Goal: Task Accomplishment & Management: Use online tool/utility

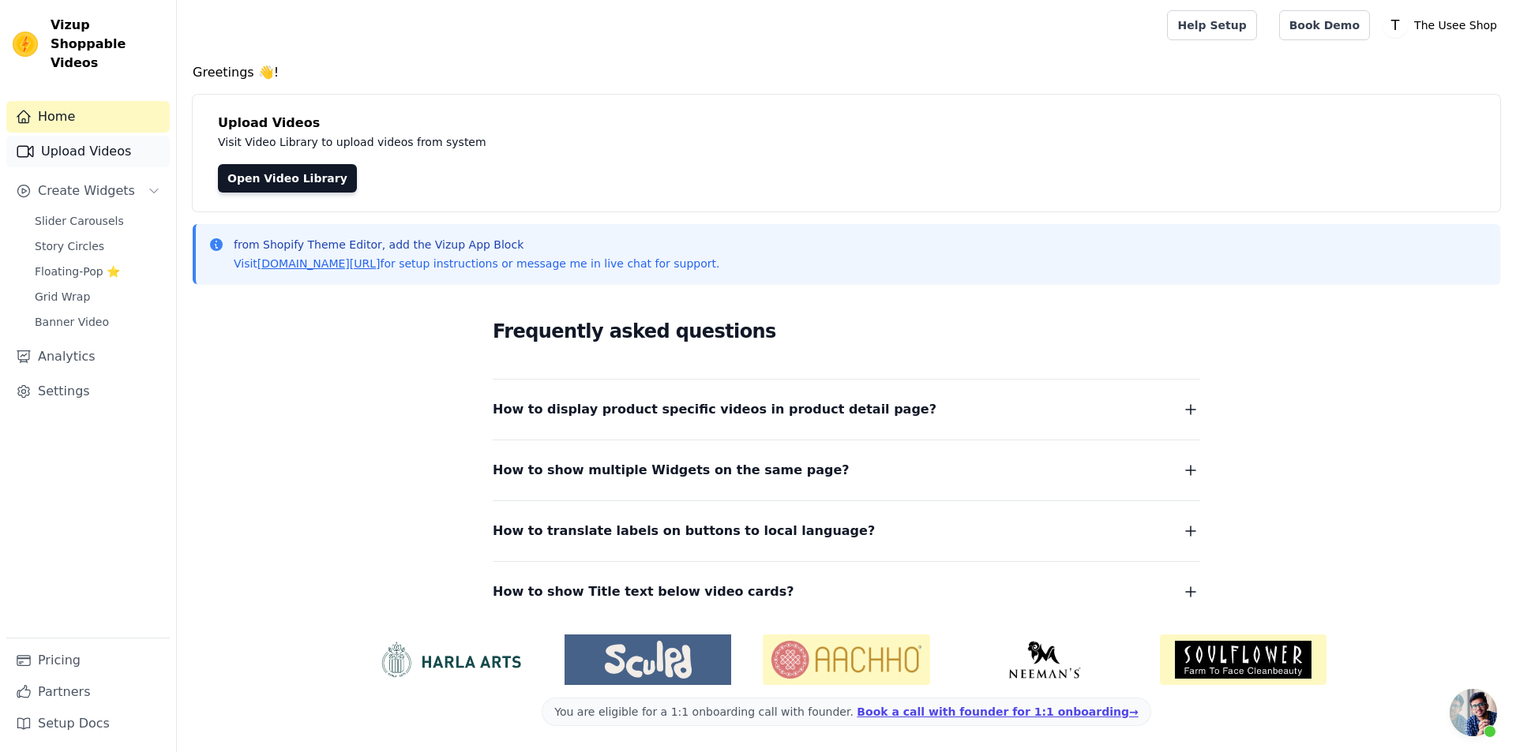
click at [118, 137] on link "Upload Videos" at bounding box center [87, 152] width 163 height 32
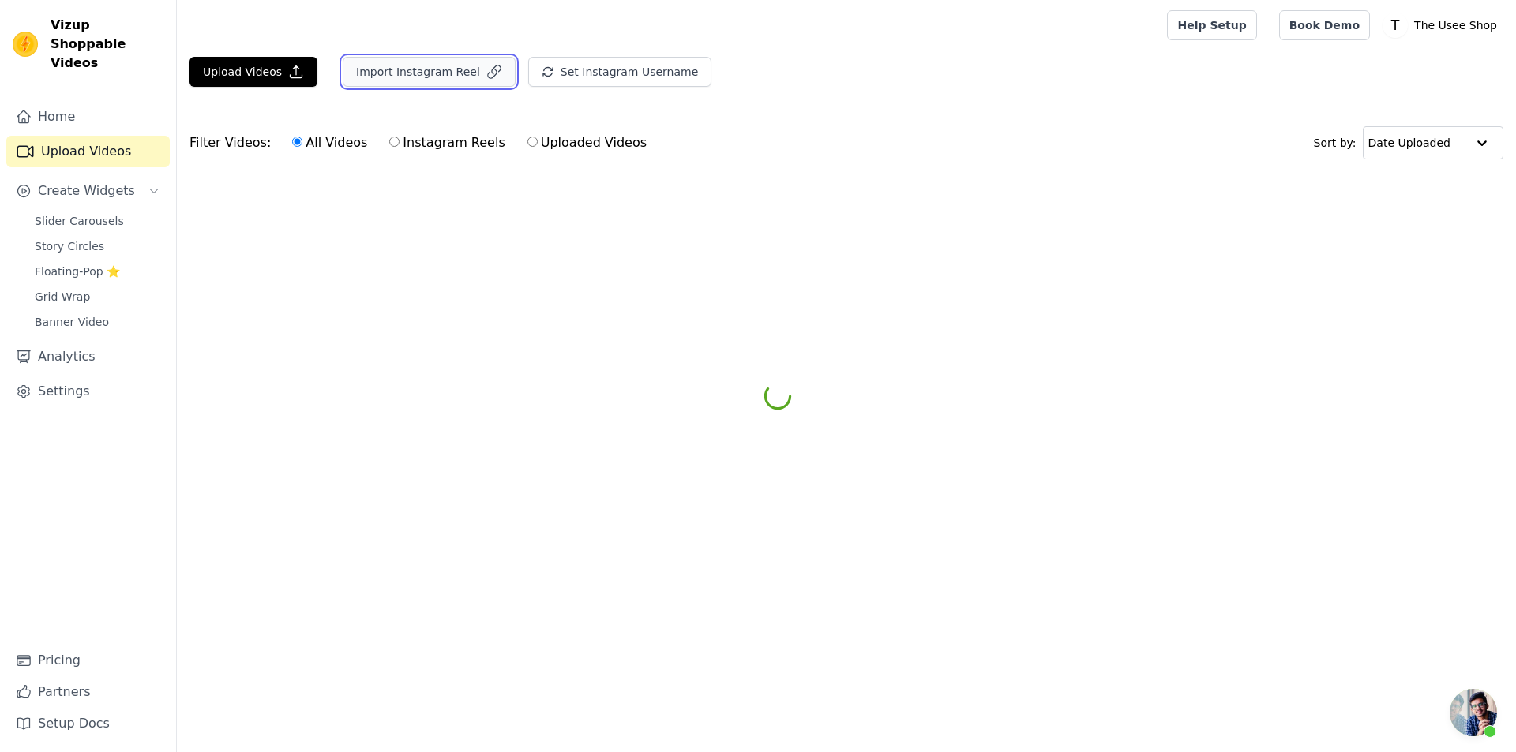
click at [451, 64] on button "Import Instagram Reel" at bounding box center [429, 72] width 173 height 30
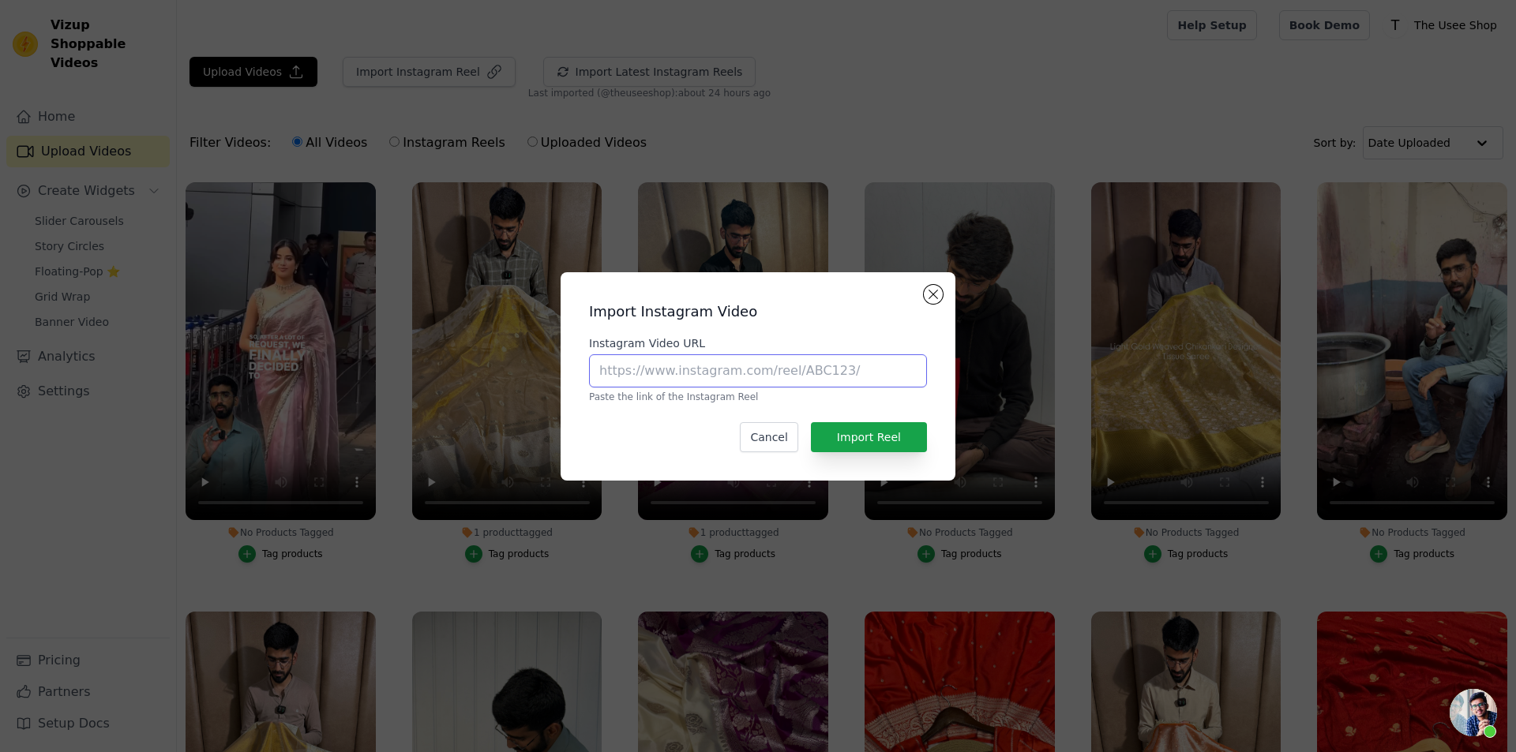
click at [645, 376] on input "Instagram Video URL" at bounding box center [758, 370] width 338 height 33
paste input "⦁ Fabric- [PERSON_NAME] Silk ⦁ Saree Length- 5.5 Meter ⦁ Blouse Length- 0.9 Met…"
type input "⦁ Fabric- [PERSON_NAME] Silk ⦁ Saree Length- 5.5 Meter ⦁ Blouse Length- 0.9 Met…"
click at [935, 296] on button "Close modal" at bounding box center [933, 294] width 19 height 19
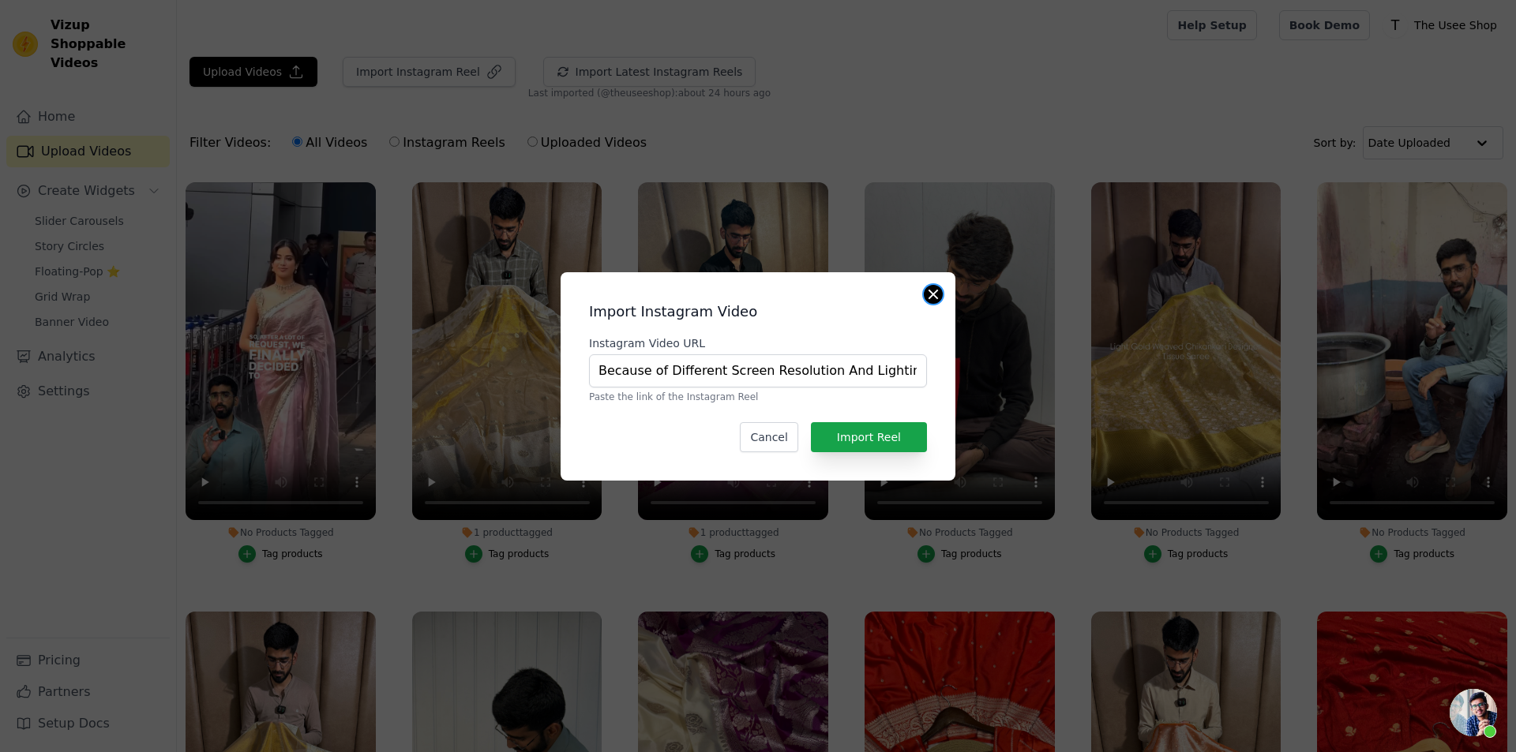
scroll to position [0, 0]
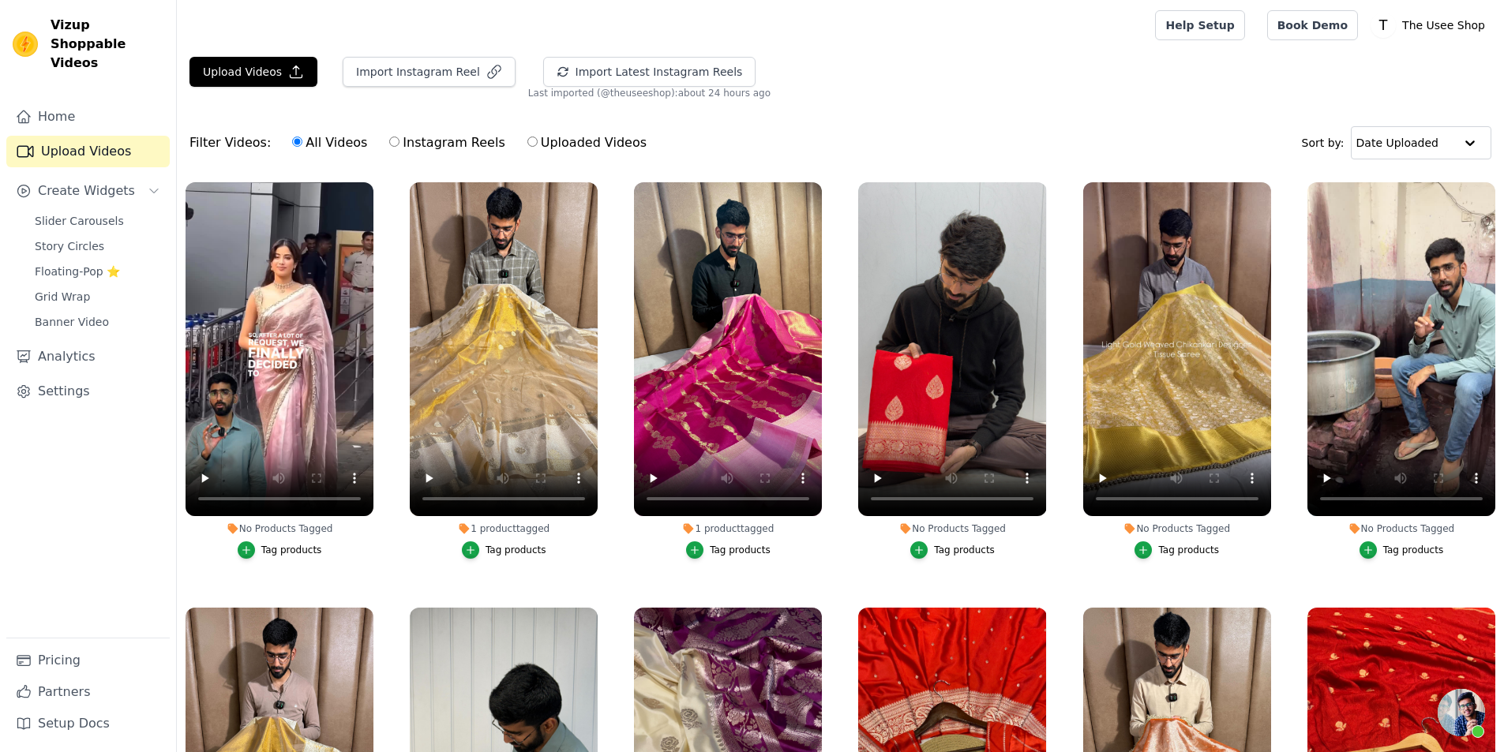
click at [419, 53] on main "Upload Videos Import Instagram Reel Import Latest Instagram Reels Import Latest…" at bounding box center [840, 482] width 1327 height 863
click at [428, 77] on button "Import Instagram Reel" at bounding box center [429, 72] width 173 height 30
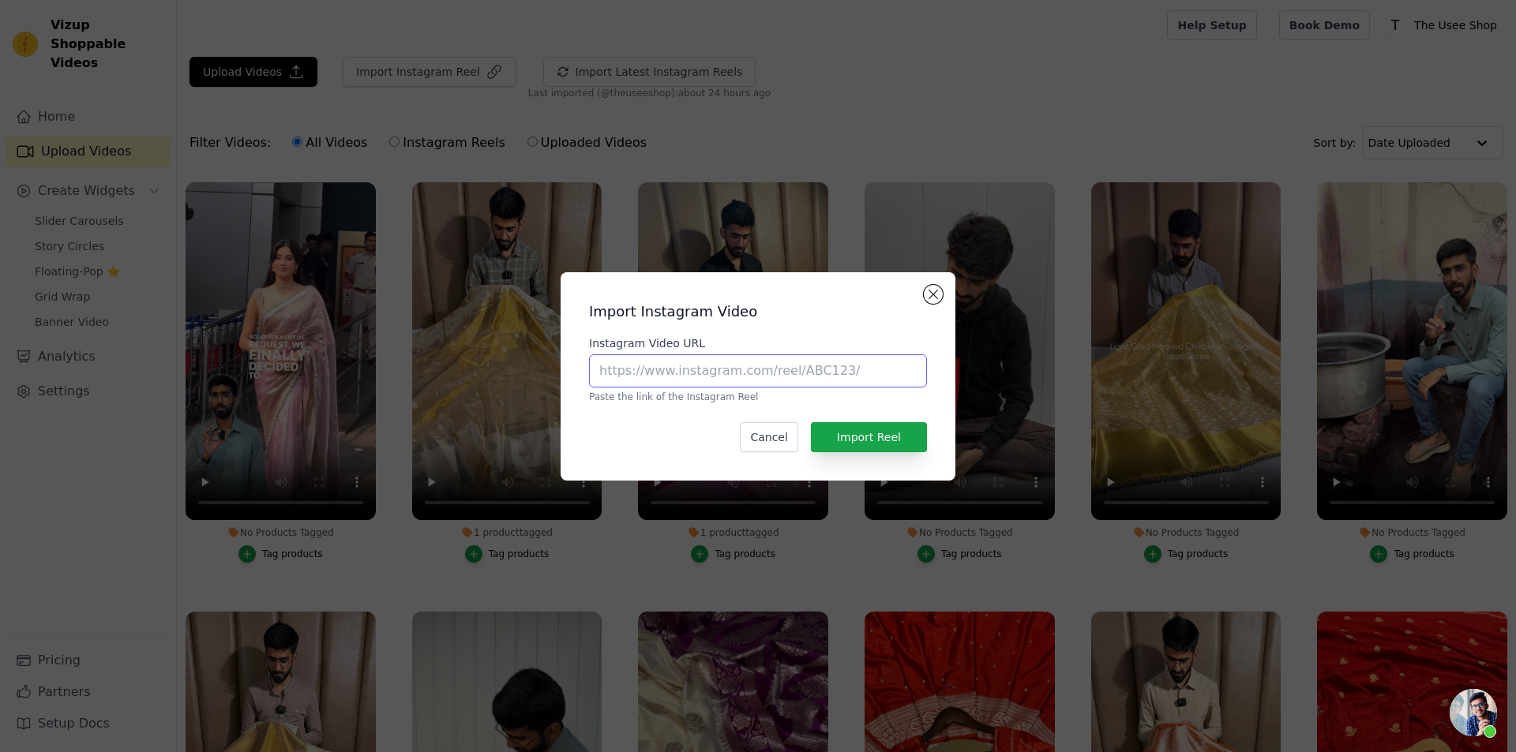
click at [680, 358] on input "Instagram Video URL" at bounding box center [758, 370] width 338 height 33
paste input "[URL][DOMAIN_NAME]"
type input "[URL][DOMAIN_NAME]"
click at [877, 446] on button "Import Reel" at bounding box center [869, 437] width 116 height 30
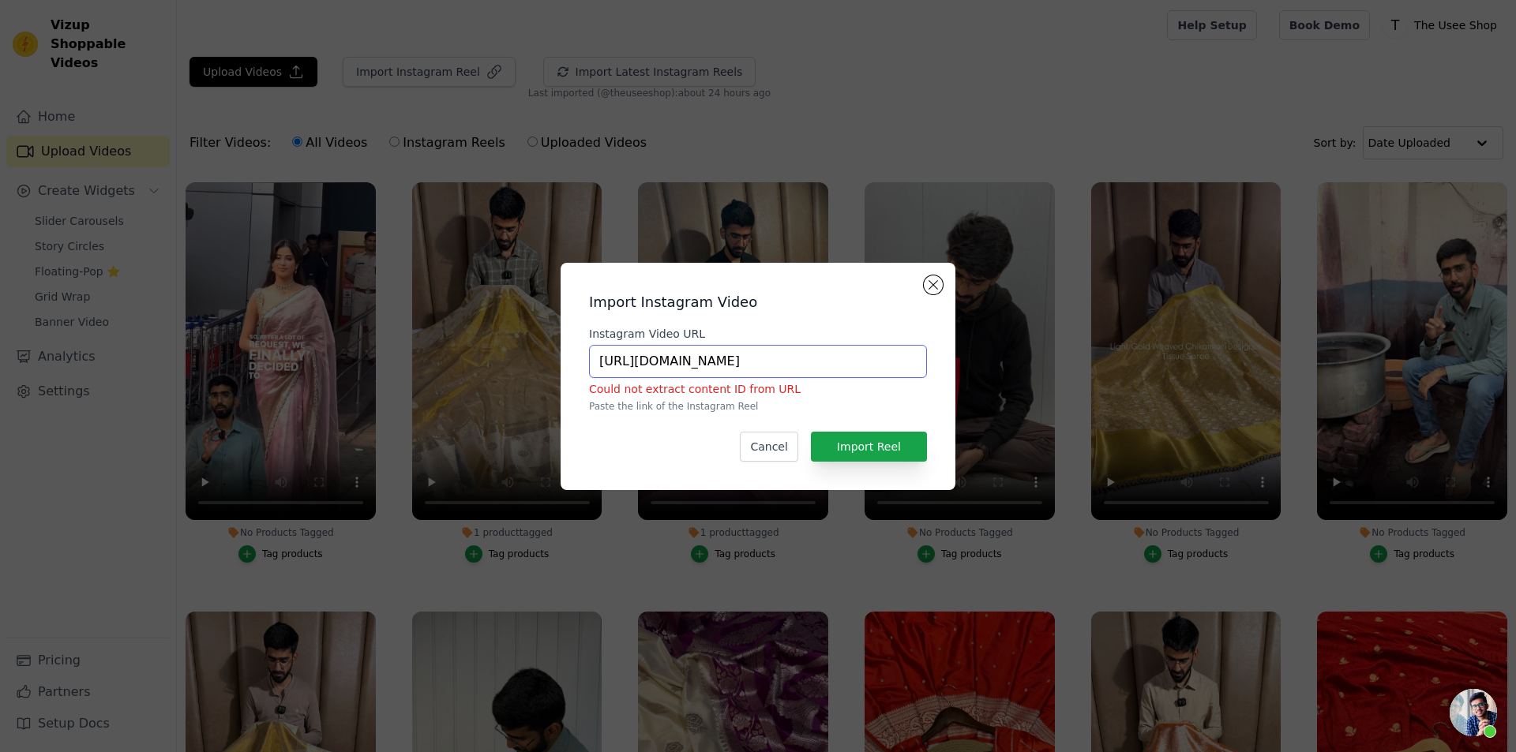
click at [699, 361] on input "[URL][DOMAIN_NAME]" at bounding box center [758, 361] width 338 height 33
click at [876, 442] on button "Import Reel" at bounding box center [869, 447] width 116 height 30
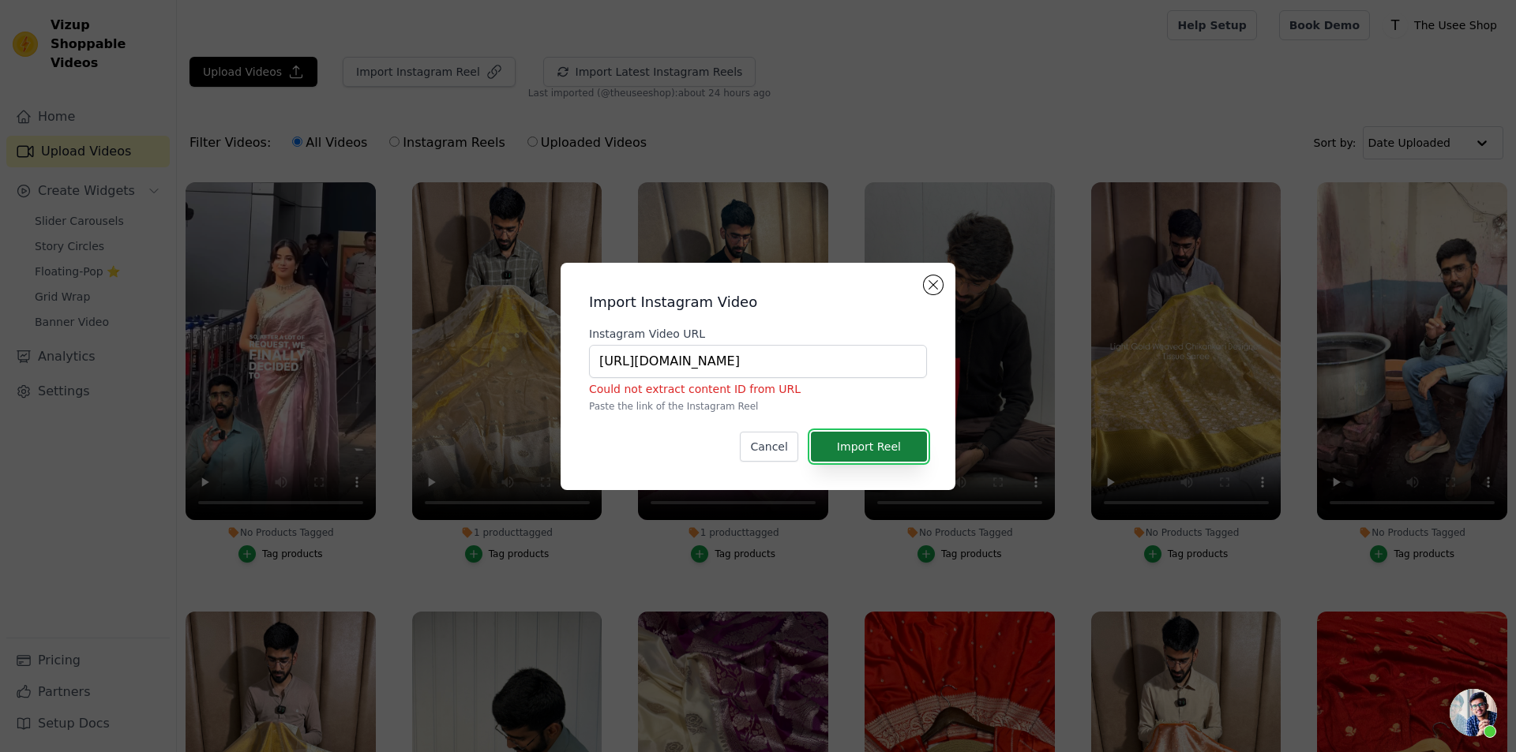
click at [876, 442] on button "Import Reel" at bounding box center [869, 447] width 116 height 30
click at [939, 283] on button "Close modal" at bounding box center [933, 285] width 19 height 19
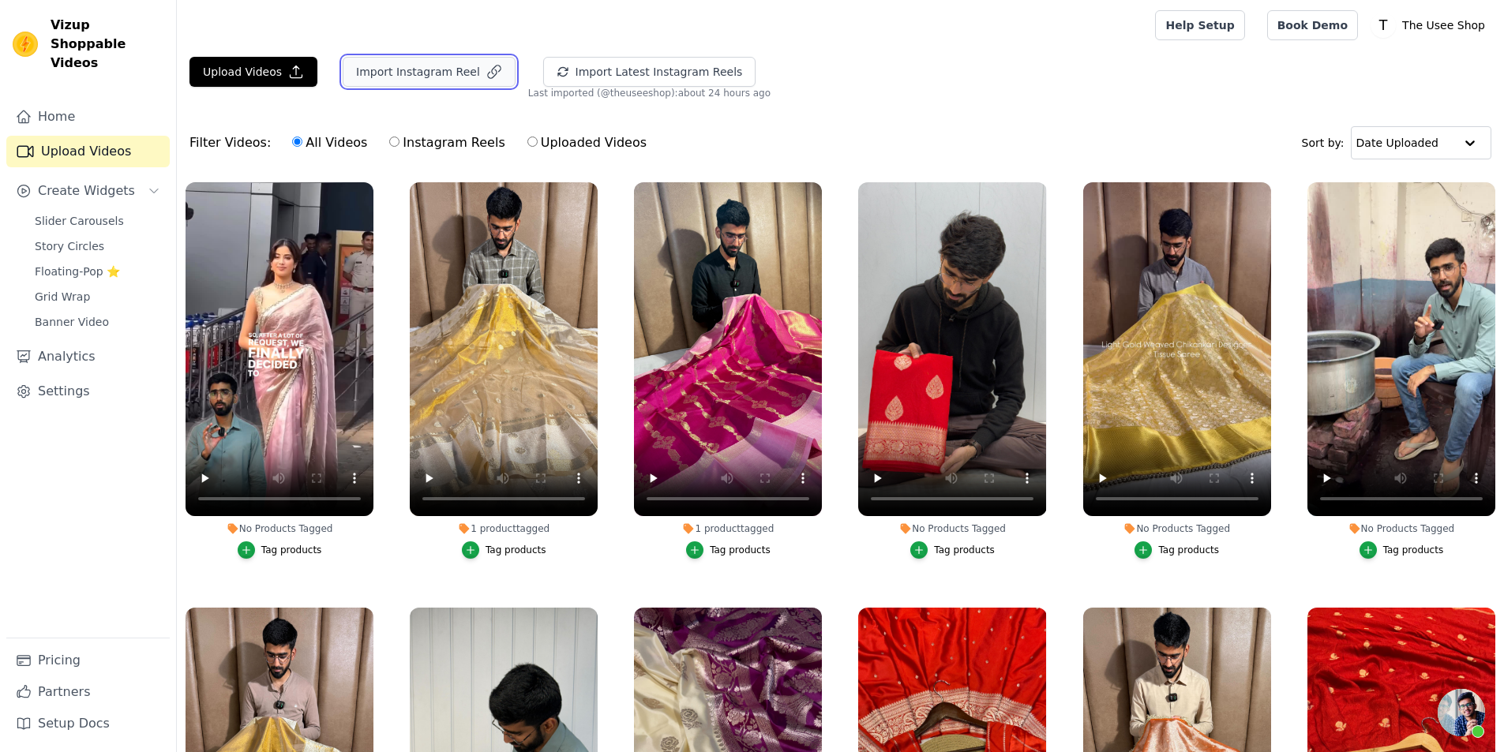
click at [443, 73] on button "Import Instagram Reel" at bounding box center [429, 72] width 173 height 30
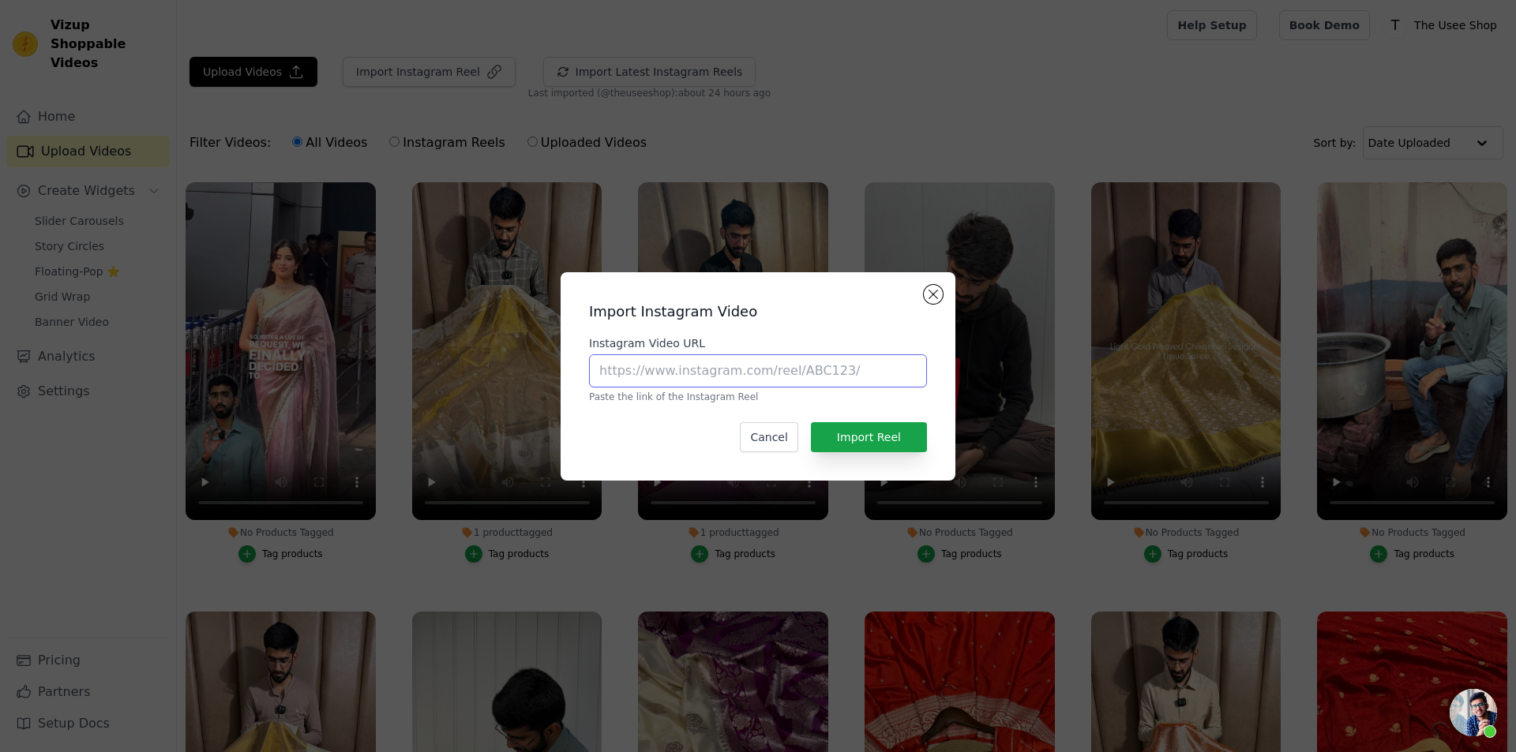
click at [713, 384] on input "Instagram Video URL" at bounding box center [758, 370] width 338 height 33
paste input "[URL][DOMAIN_NAME]"
type input "[URL][DOMAIN_NAME]"
click at [850, 432] on button "Import Reel" at bounding box center [869, 437] width 116 height 30
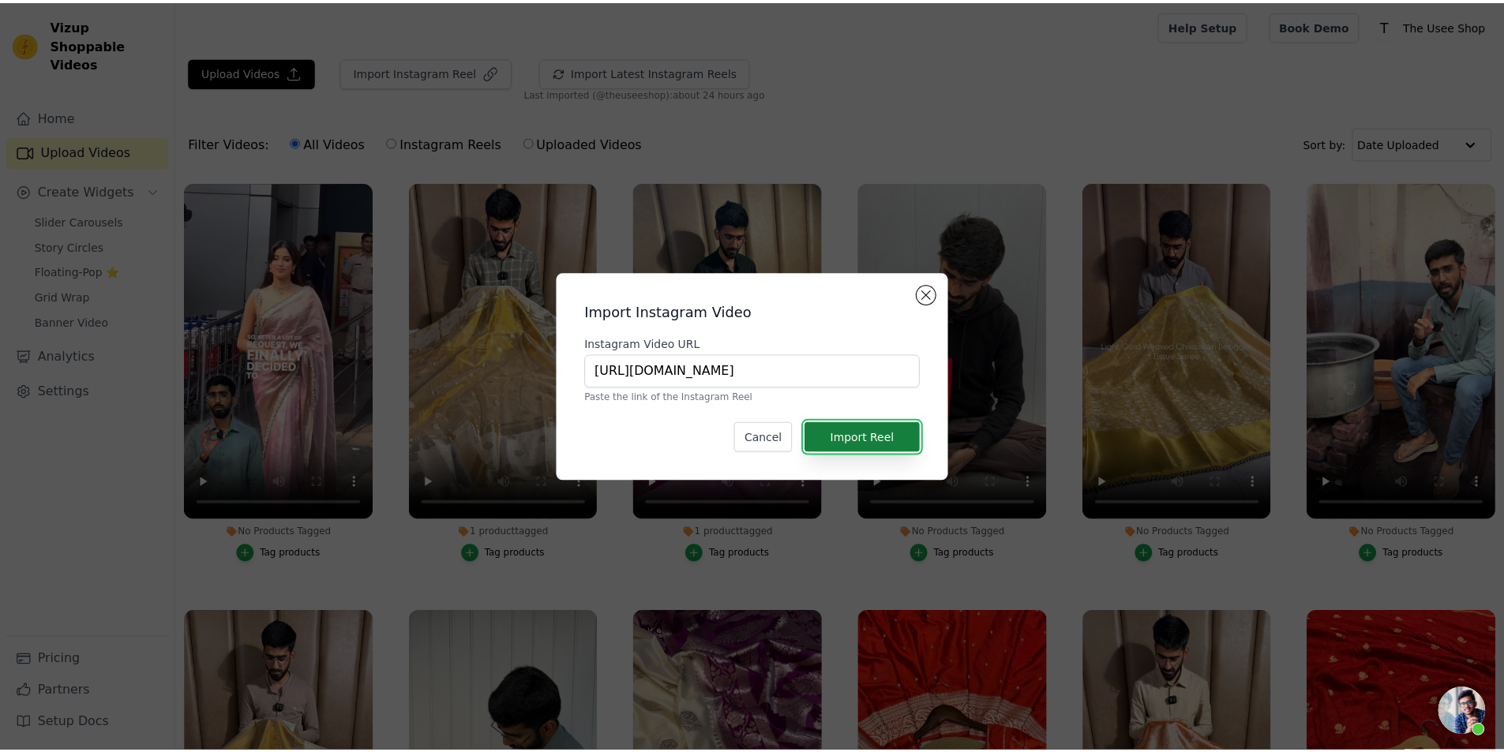
scroll to position [0, 0]
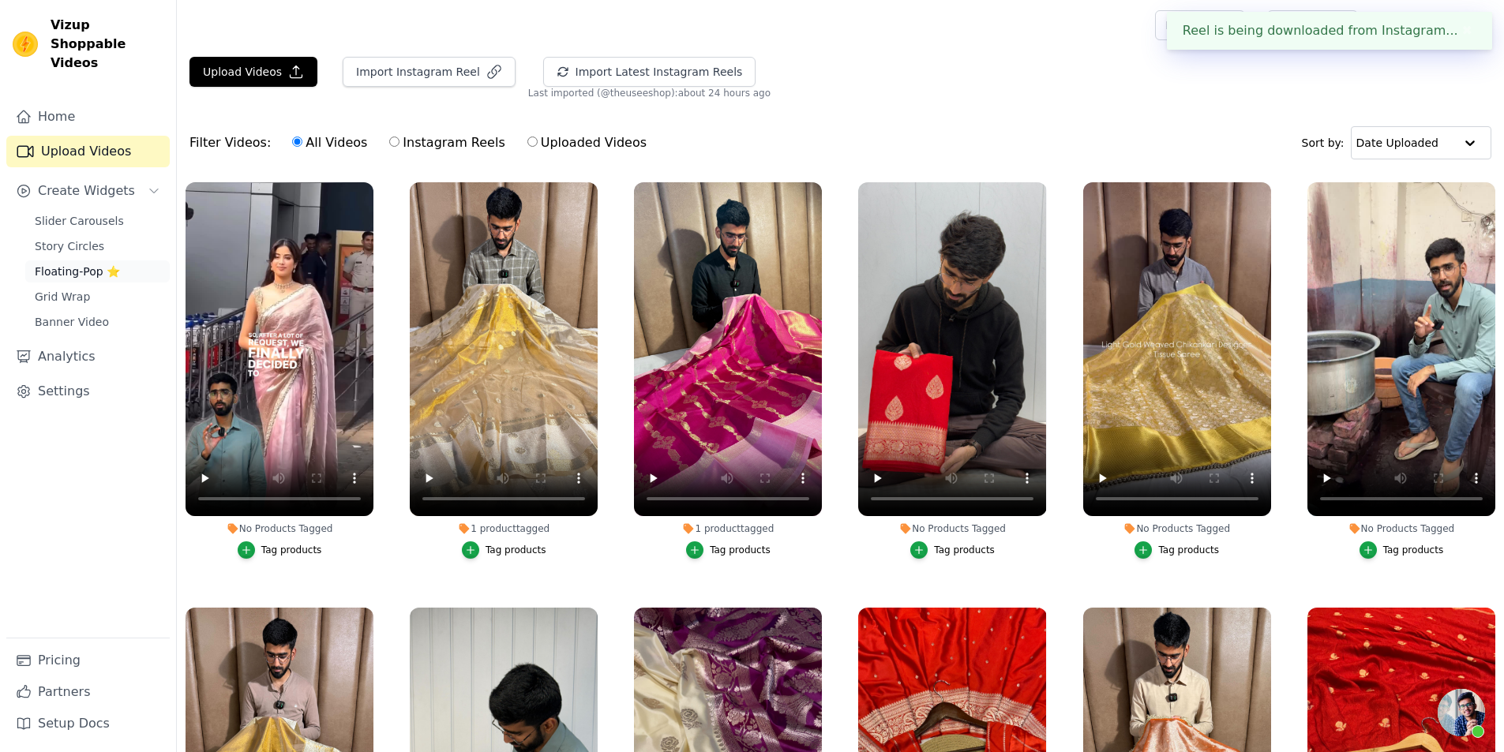
click at [116, 261] on link "Floating-Pop ⭐" at bounding box center [97, 272] width 144 height 22
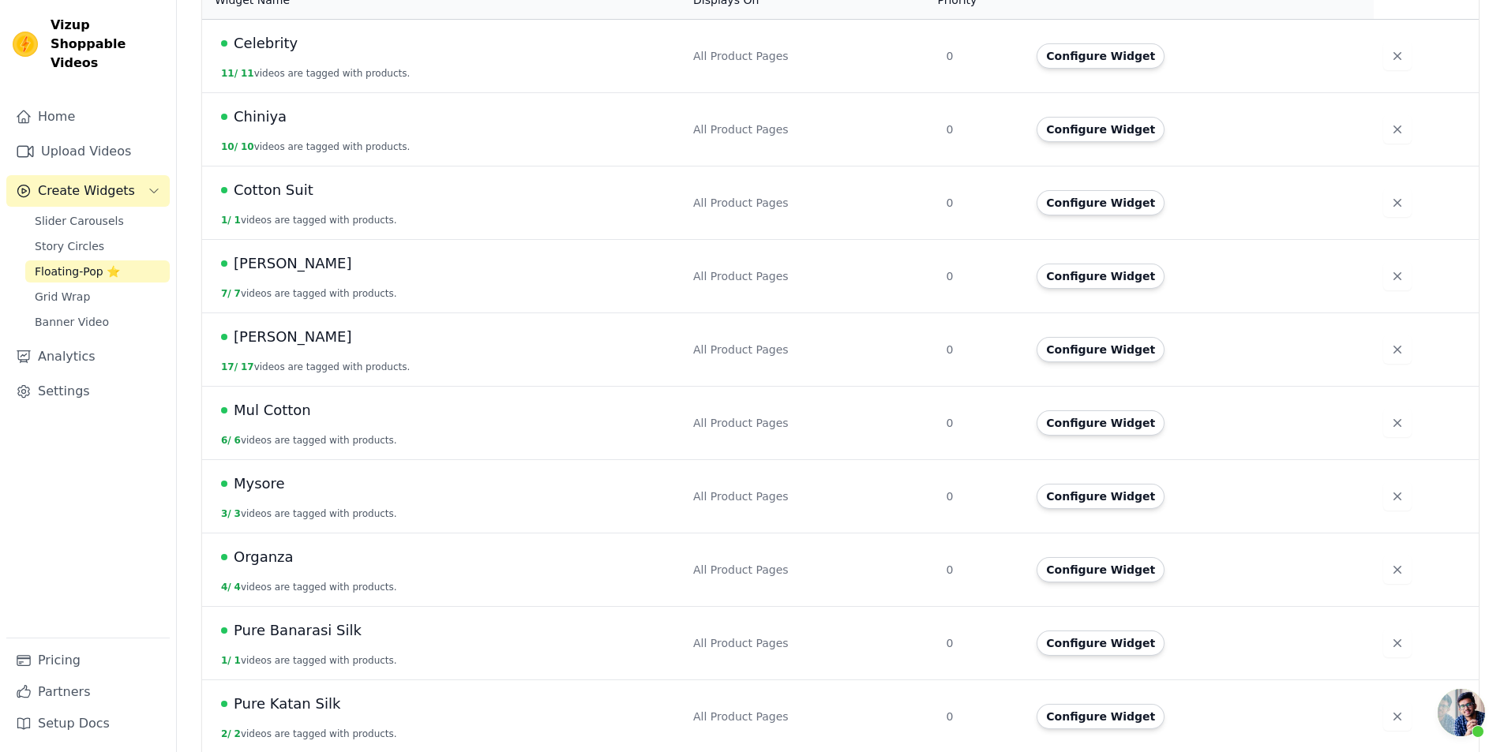
scroll to position [395, 0]
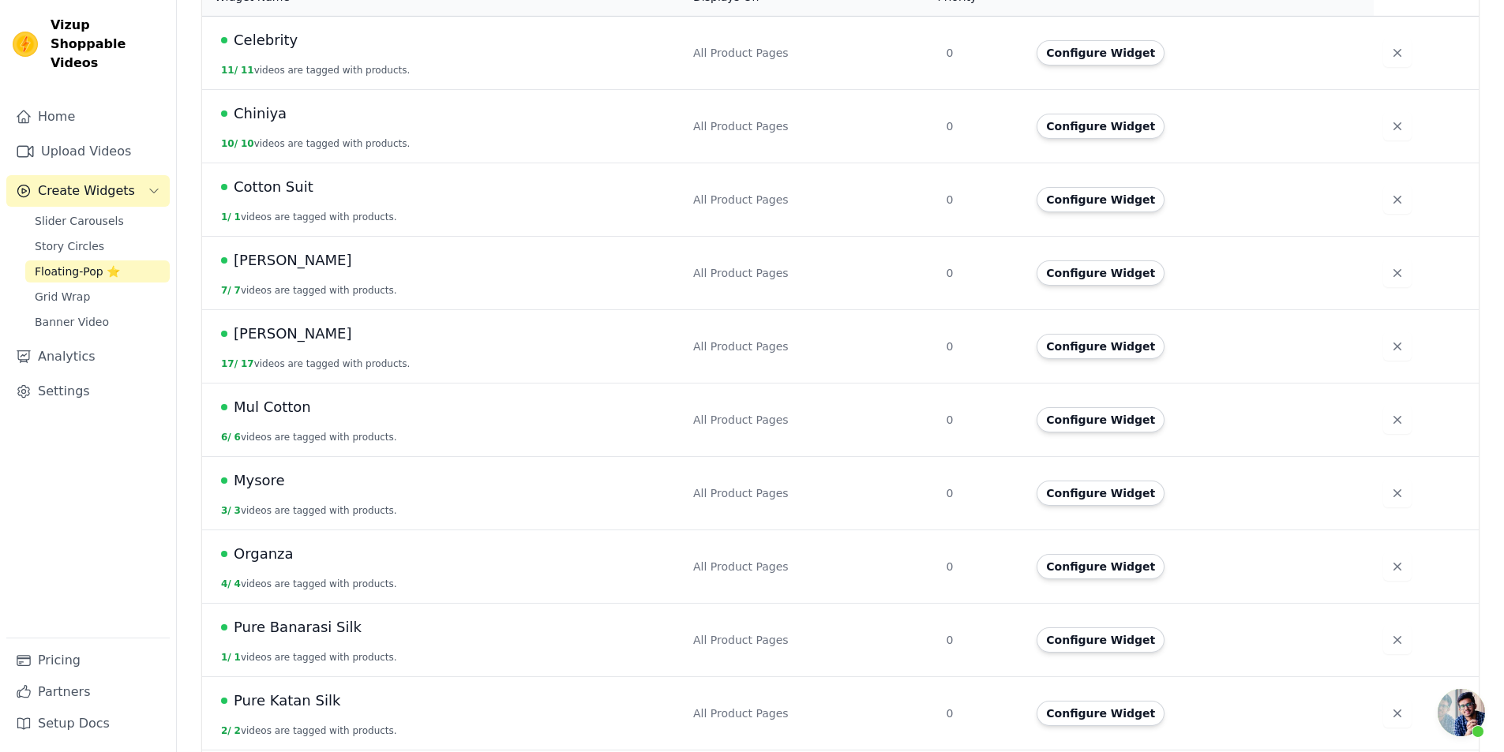
click at [1042, 334] on div "Configure Widget" at bounding box center [1196, 346] width 318 height 25
click at [1056, 334] on button "Configure Widget" at bounding box center [1101, 346] width 128 height 25
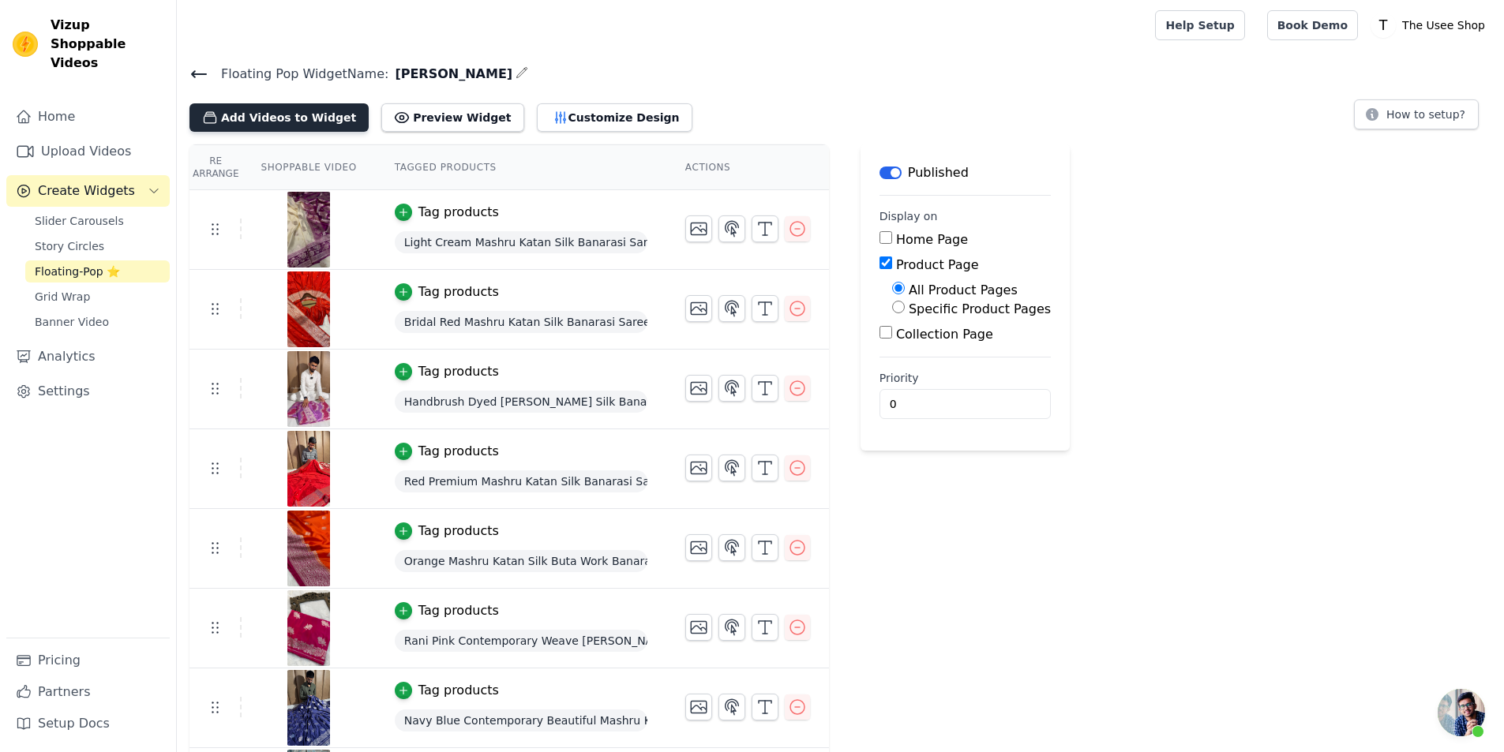
click at [332, 111] on button "Add Videos to Widget" at bounding box center [278, 117] width 179 height 28
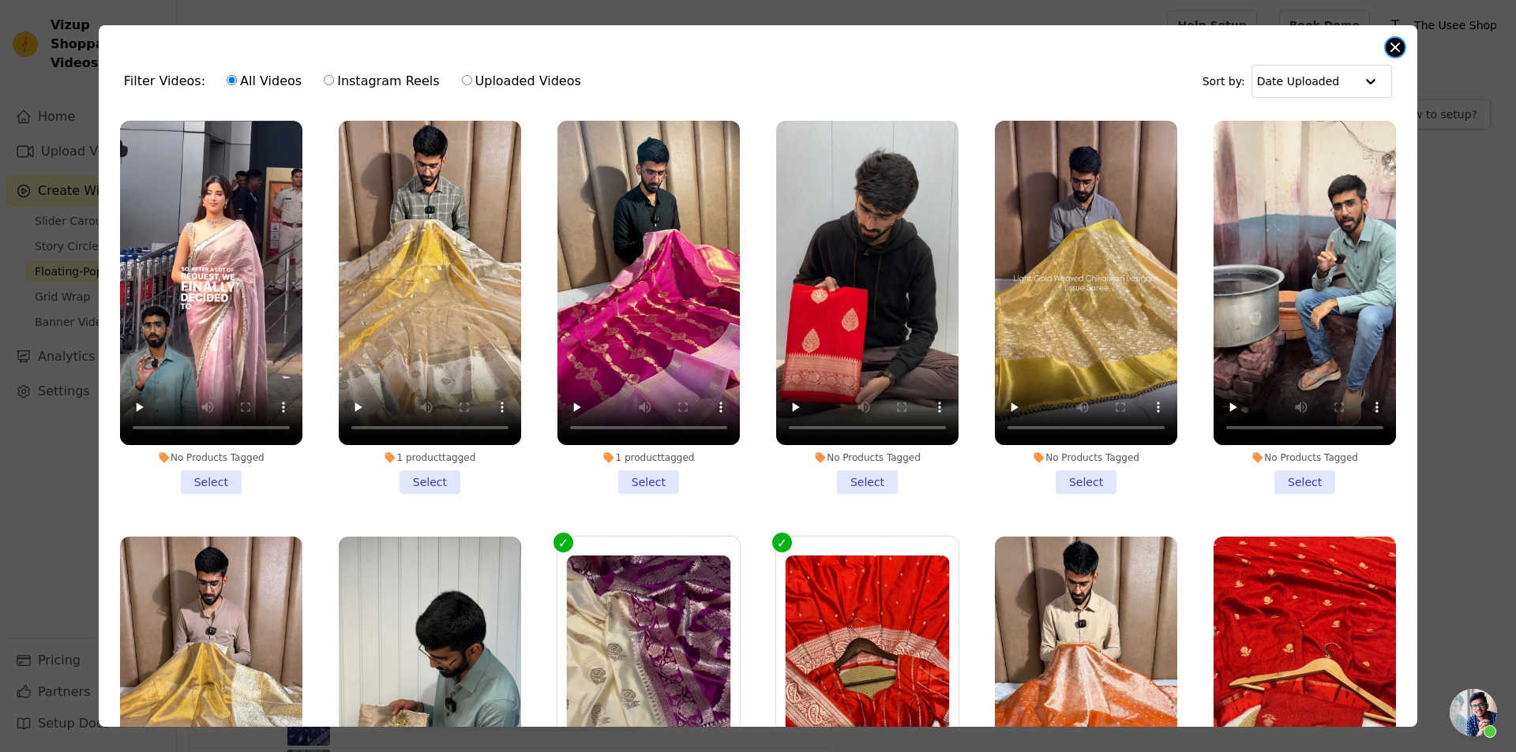
click at [1393, 52] on button "Close modal" at bounding box center [1394, 47] width 19 height 19
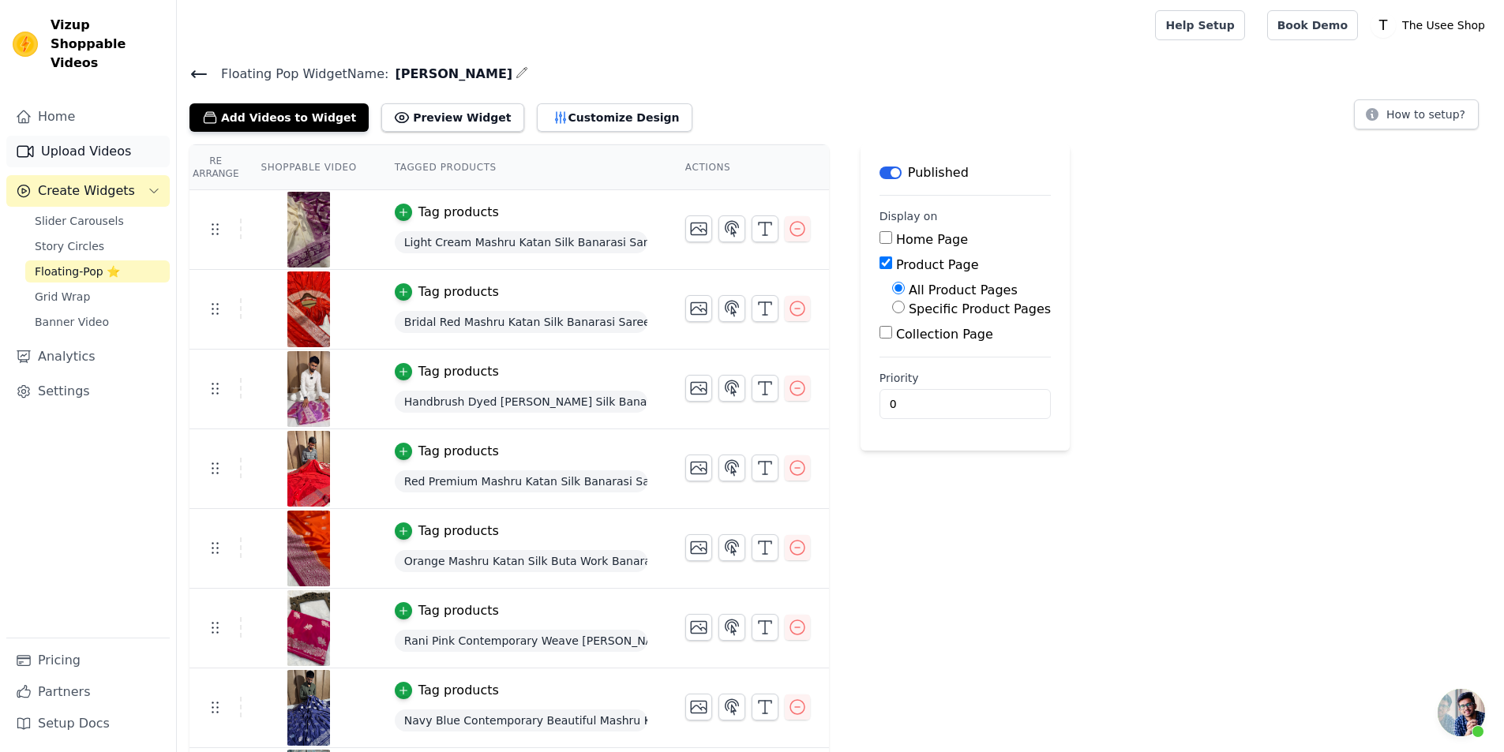
click at [155, 148] on link "Upload Videos" at bounding box center [87, 152] width 163 height 32
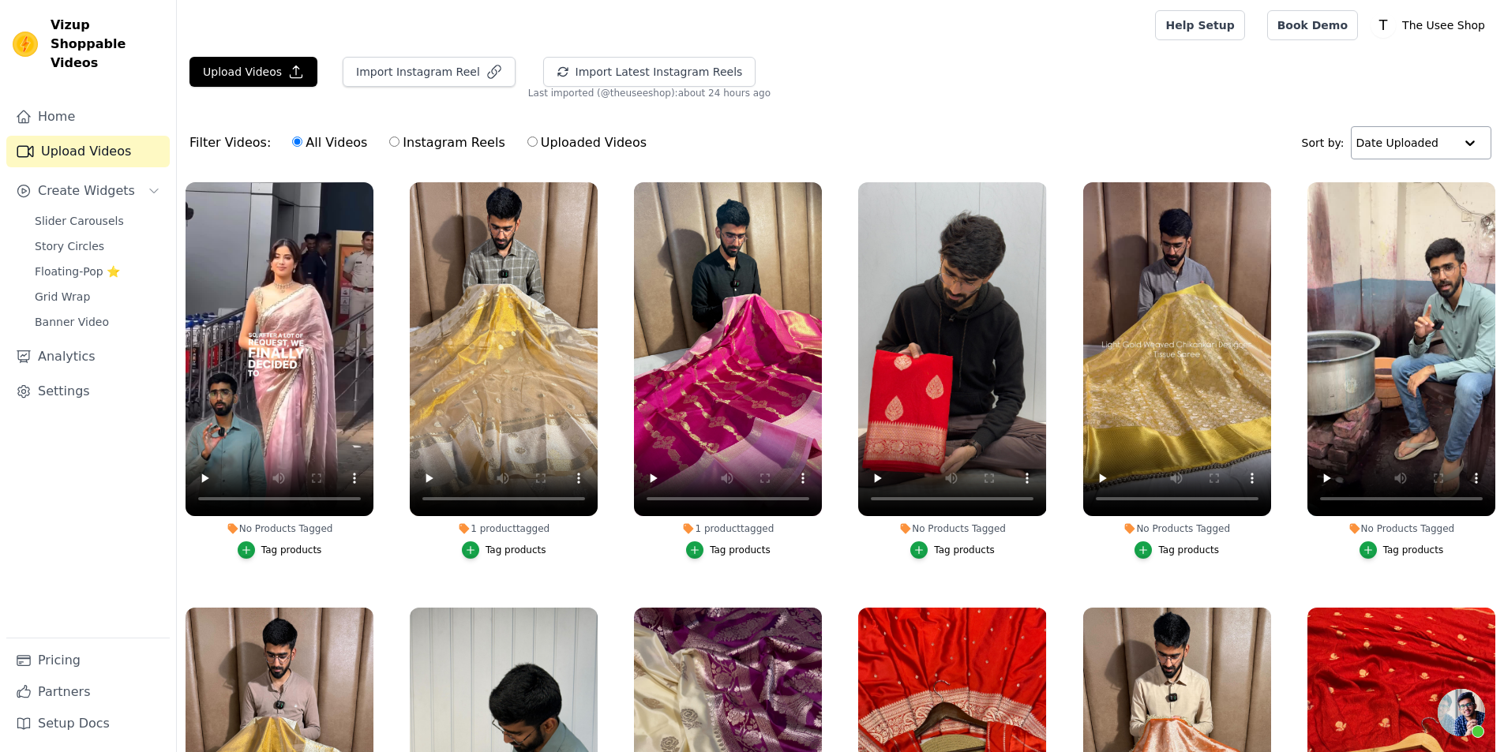
click at [1425, 142] on input "text" at bounding box center [1405, 143] width 98 height 32
click at [1223, 168] on div "Filter Videos: All Videos Instagram Reels Uploaded Videos Sort by: Date Uploaded" at bounding box center [840, 143] width 1327 height 62
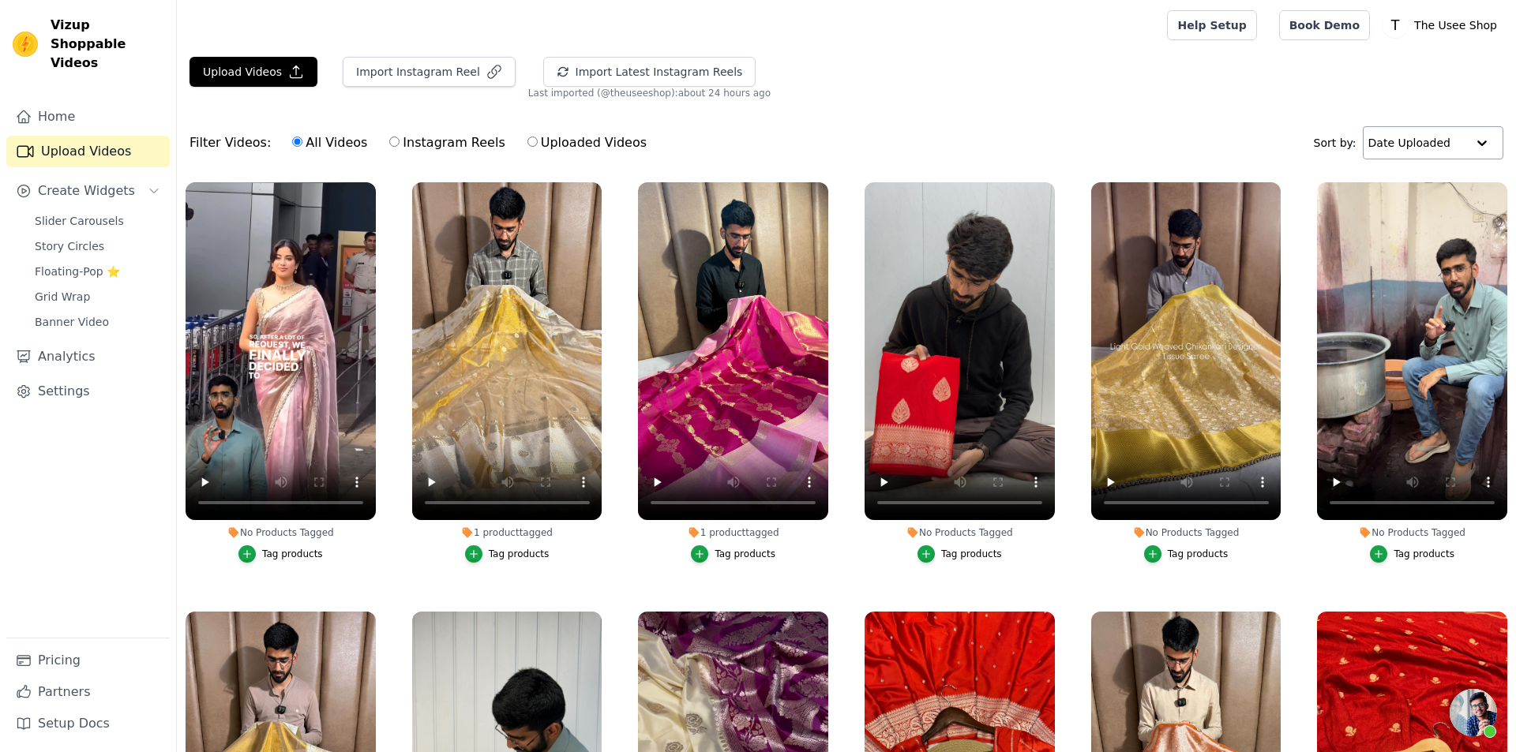
click at [1413, 144] on input "text" at bounding box center [1417, 143] width 98 height 32
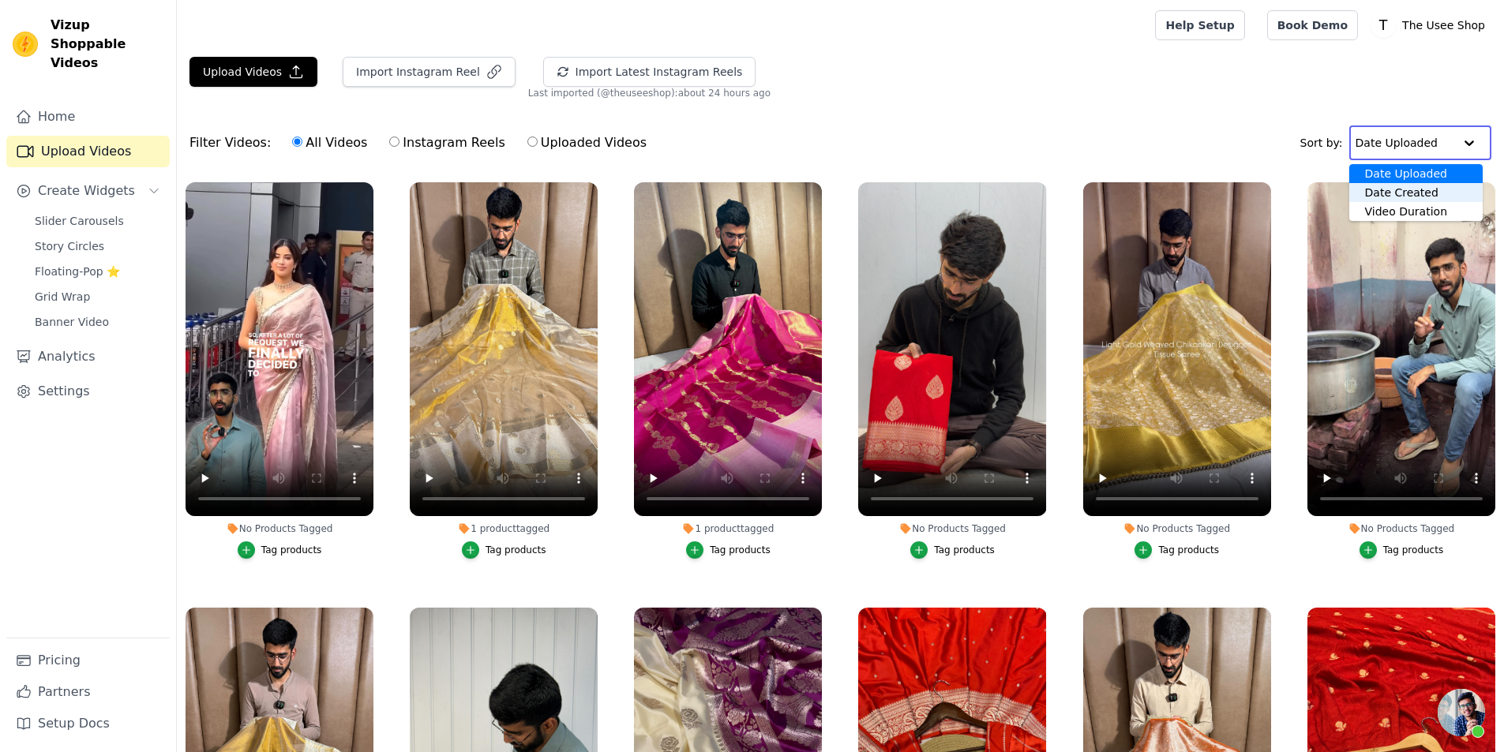
click at [1418, 200] on div "Date Created" at bounding box center [1415, 192] width 133 height 19
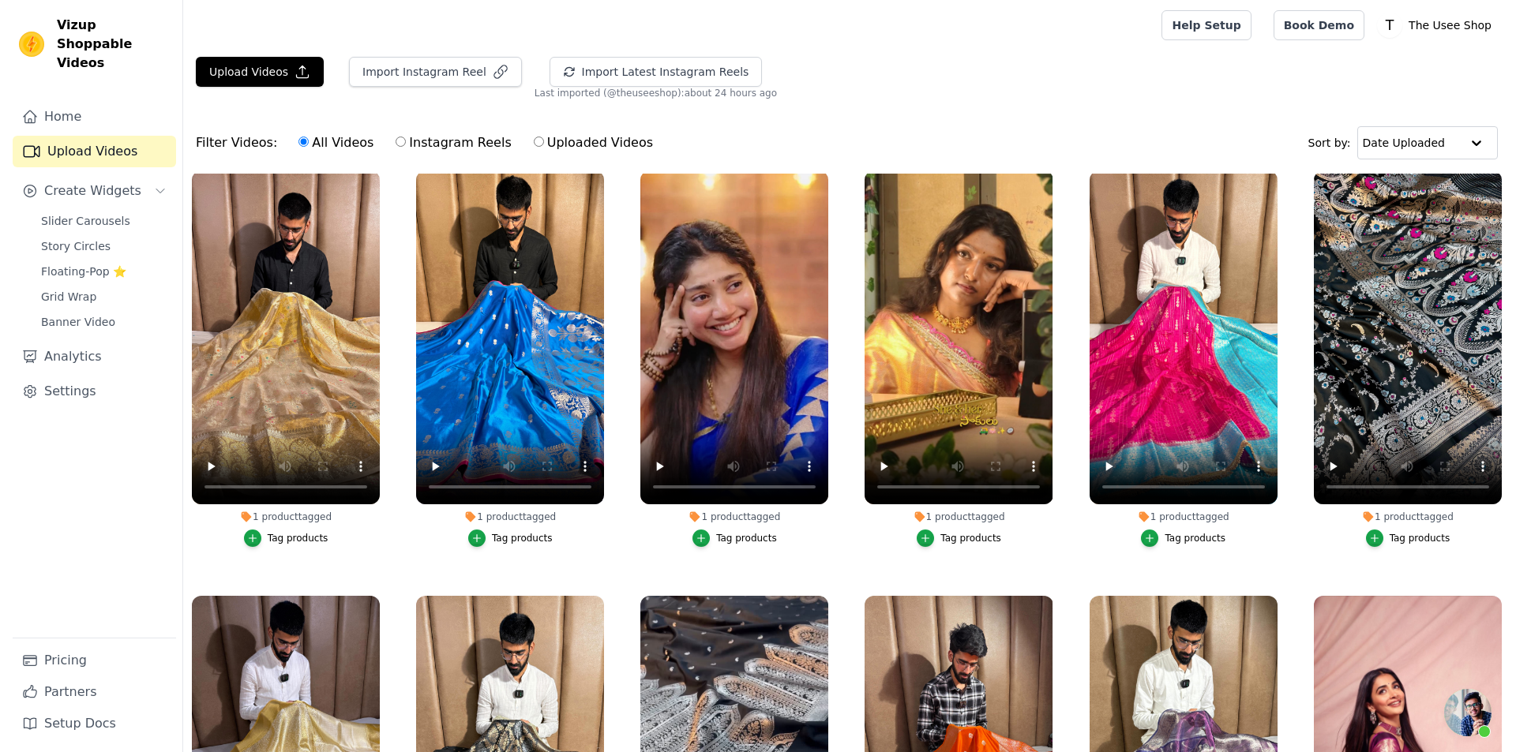
scroll to position [9775, 0]
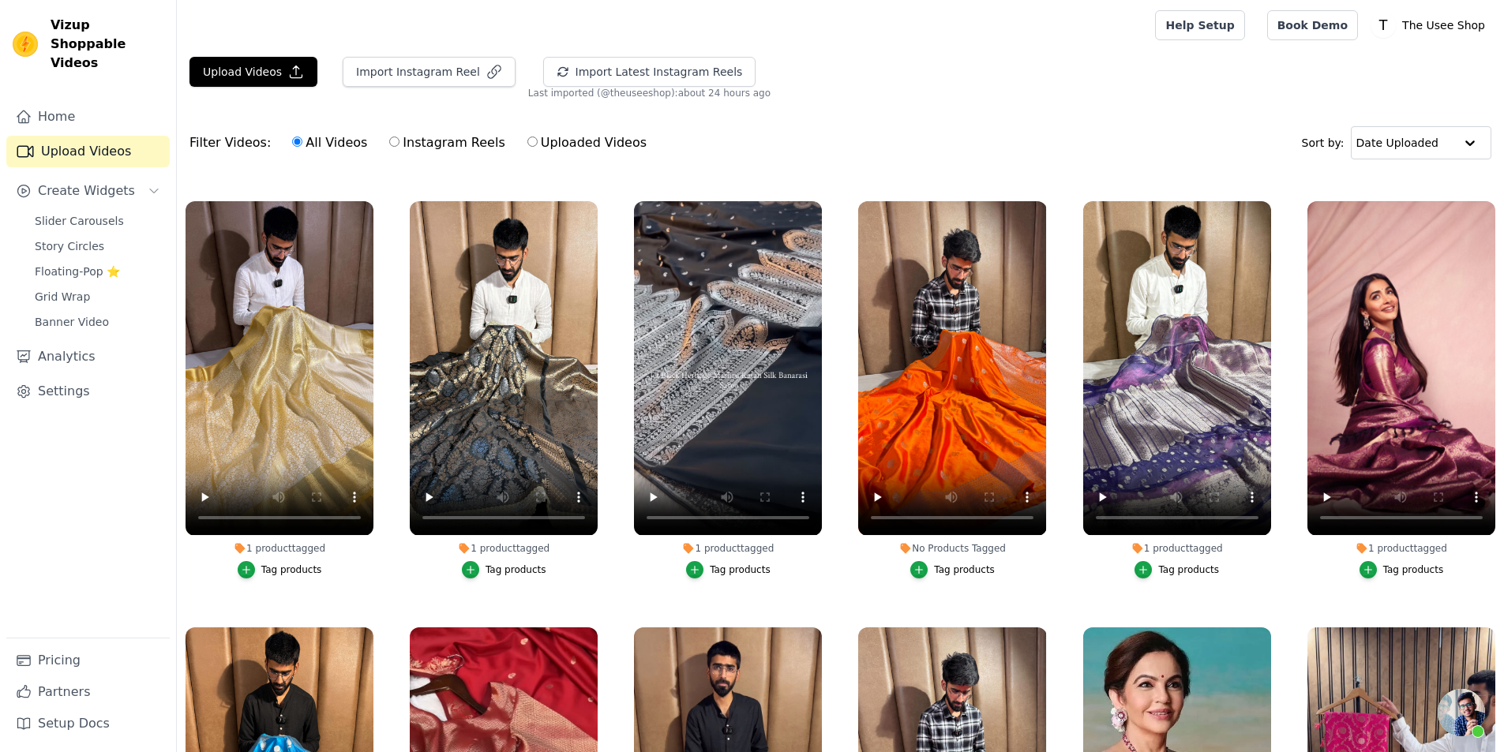
click at [934, 564] on div "Tag products" at bounding box center [964, 570] width 61 height 13
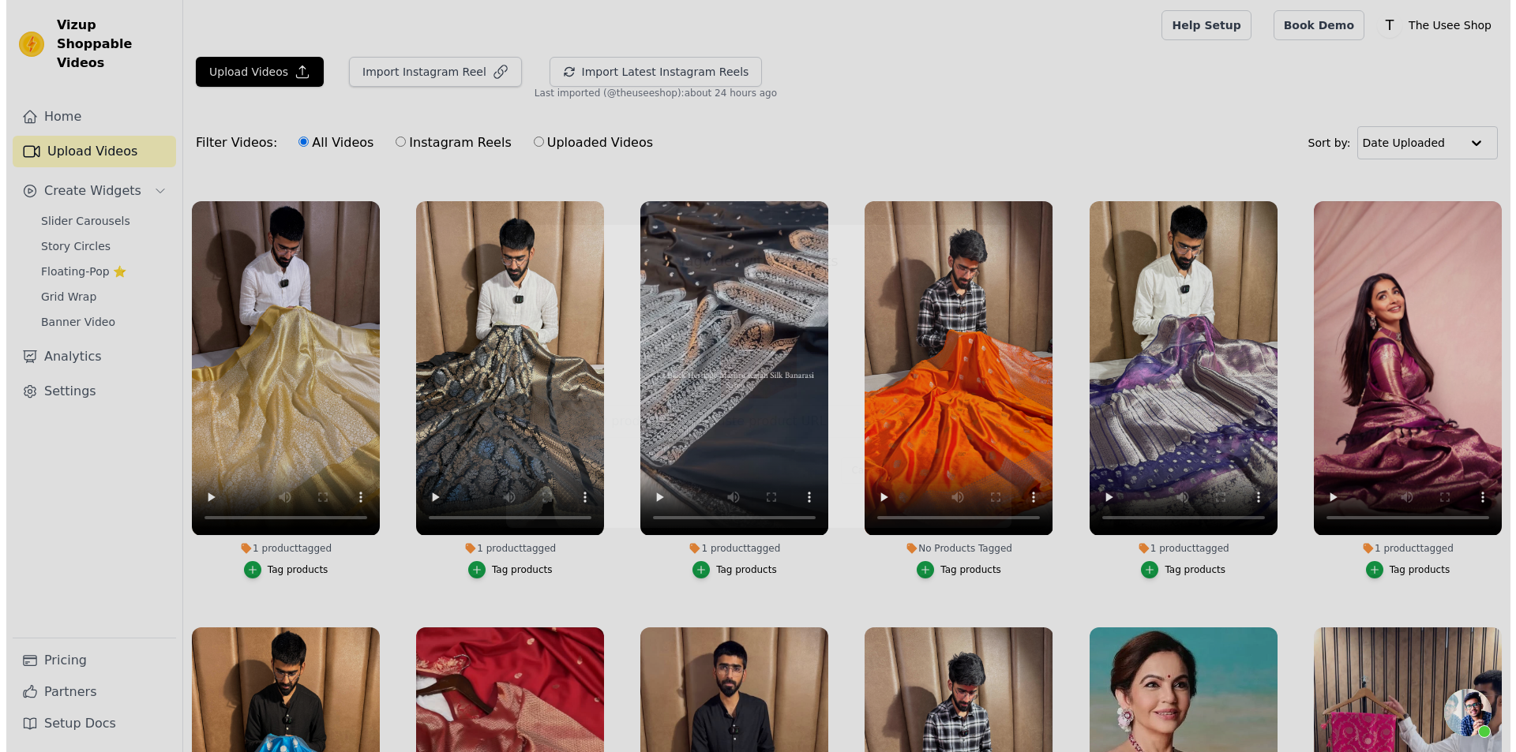
scroll to position [9855, 0]
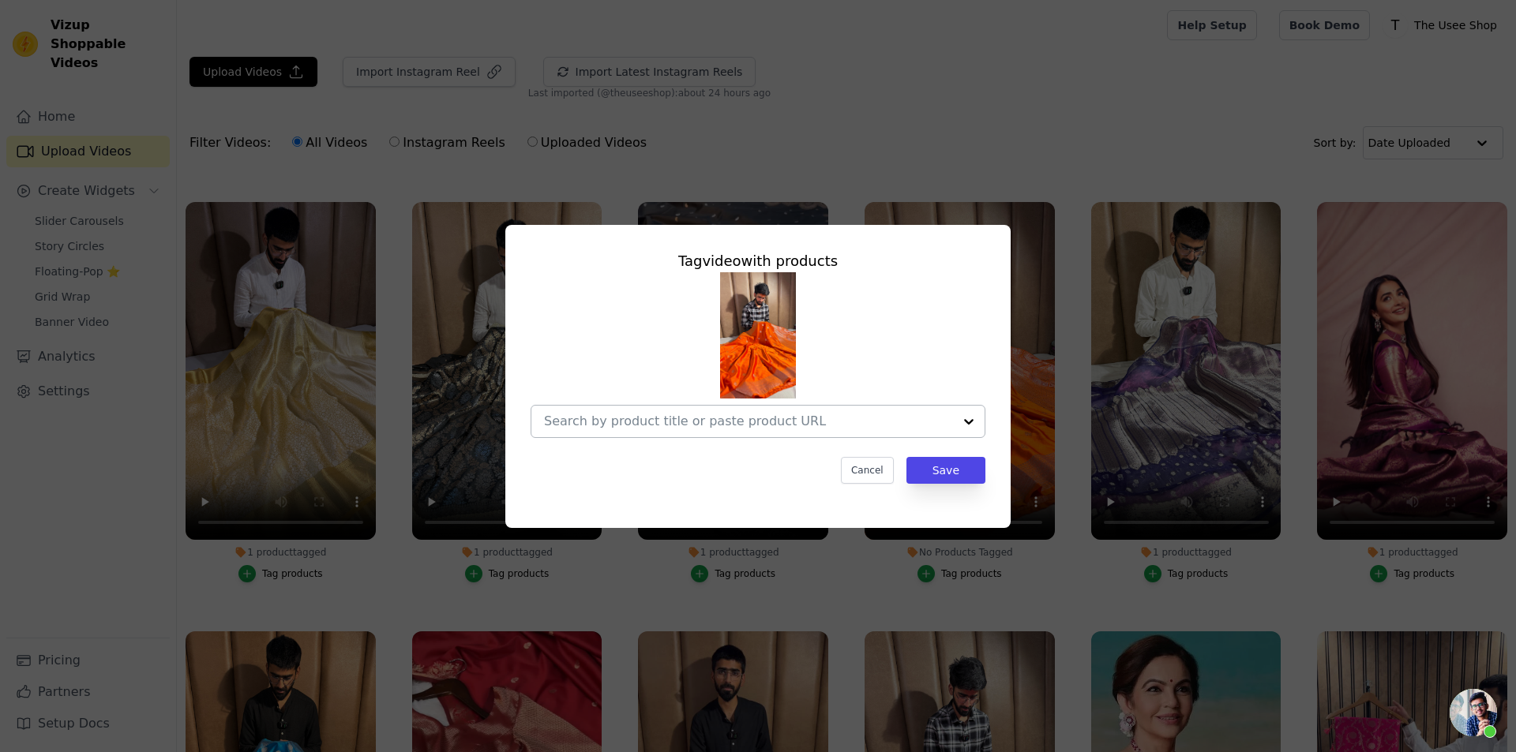
click at [692, 408] on div at bounding box center [748, 422] width 409 height 32
click at [748, 416] on input "No Products Tagged Tag video with products Option undefined, selected. Select i…" at bounding box center [748, 421] width 409 height 15
paste input "https://theuseeshop.com/products/bright-orange-mashru-katan-silk-banarasi-saree"
type input "https://theuseeshop.com/products/bright-orange-mashru-katan-silk-banarasi-saree"
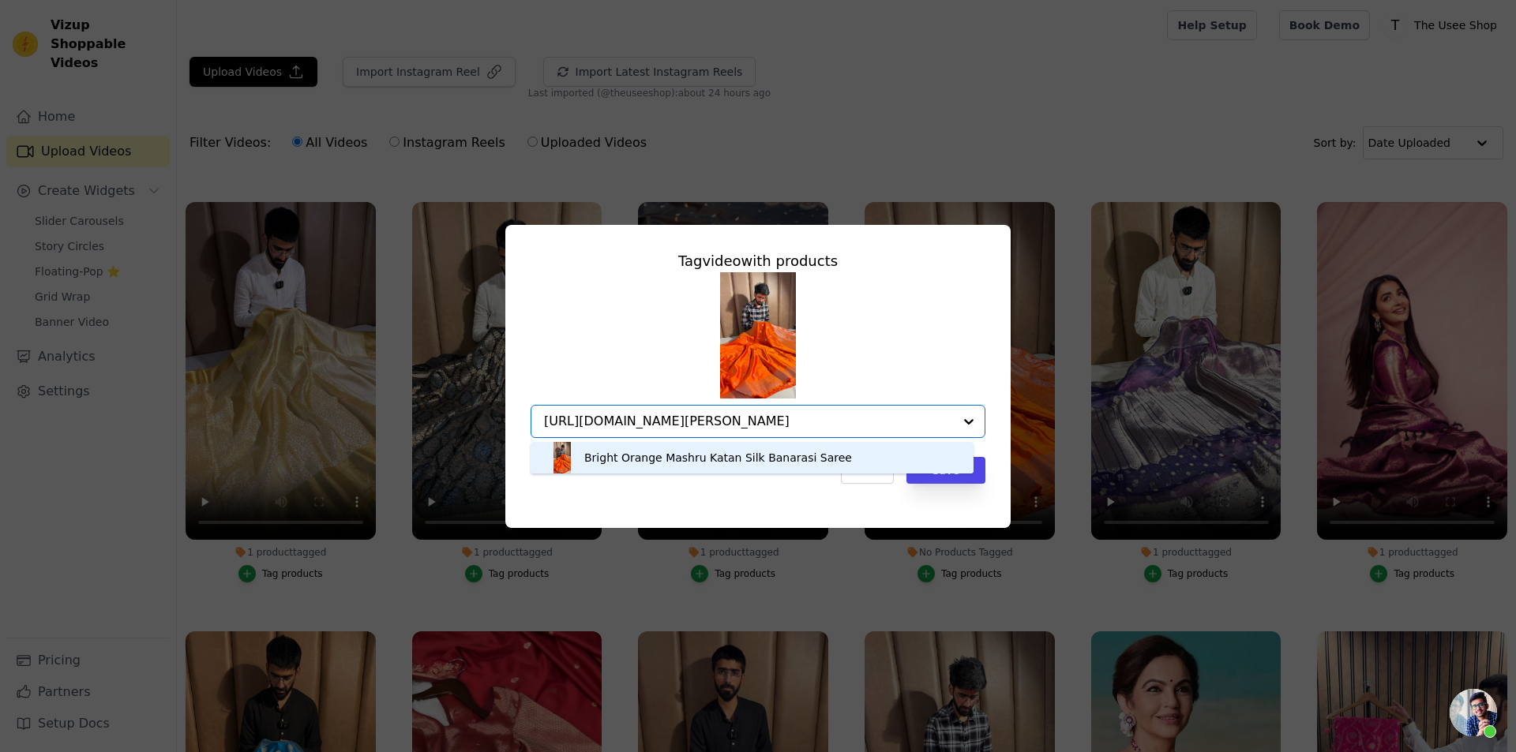
click at [834, 455] on div "Bright Orange Mashru Katan Silk Banarasi Saree" at bounding box center [751, 458] width 411 height 32
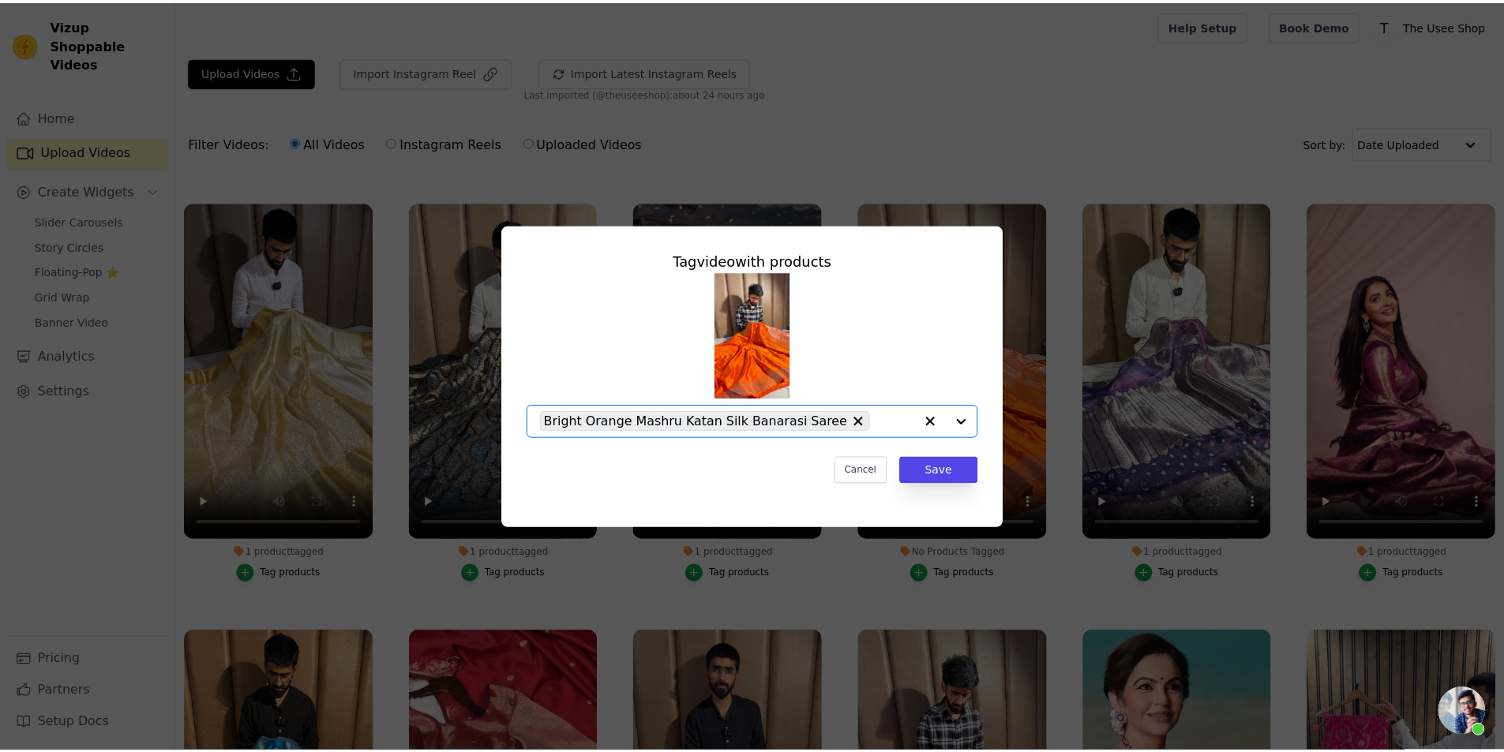
scroll to position [0, 0]
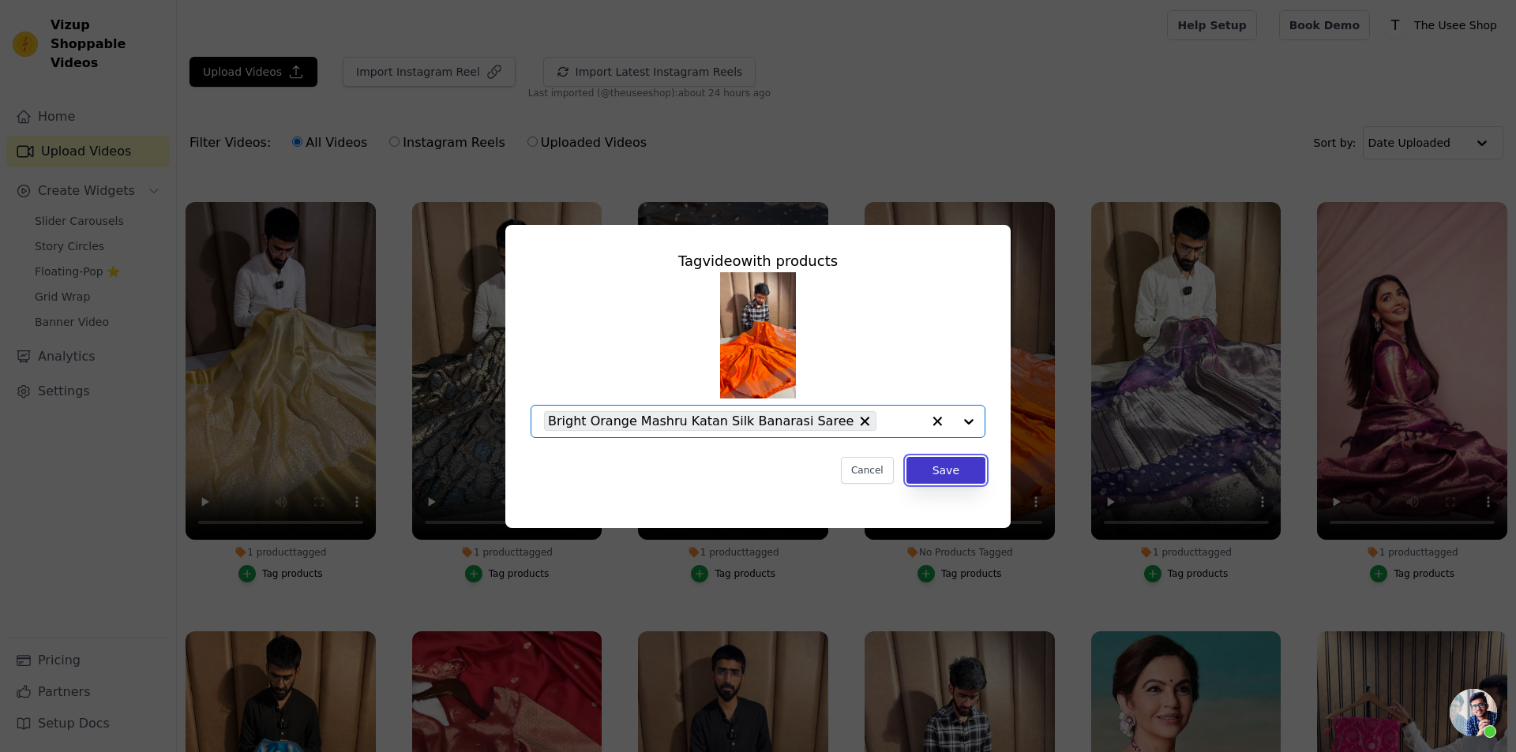
click at [929, 467] on button "Save" at bounding box center [945, 470] width 79 height 27
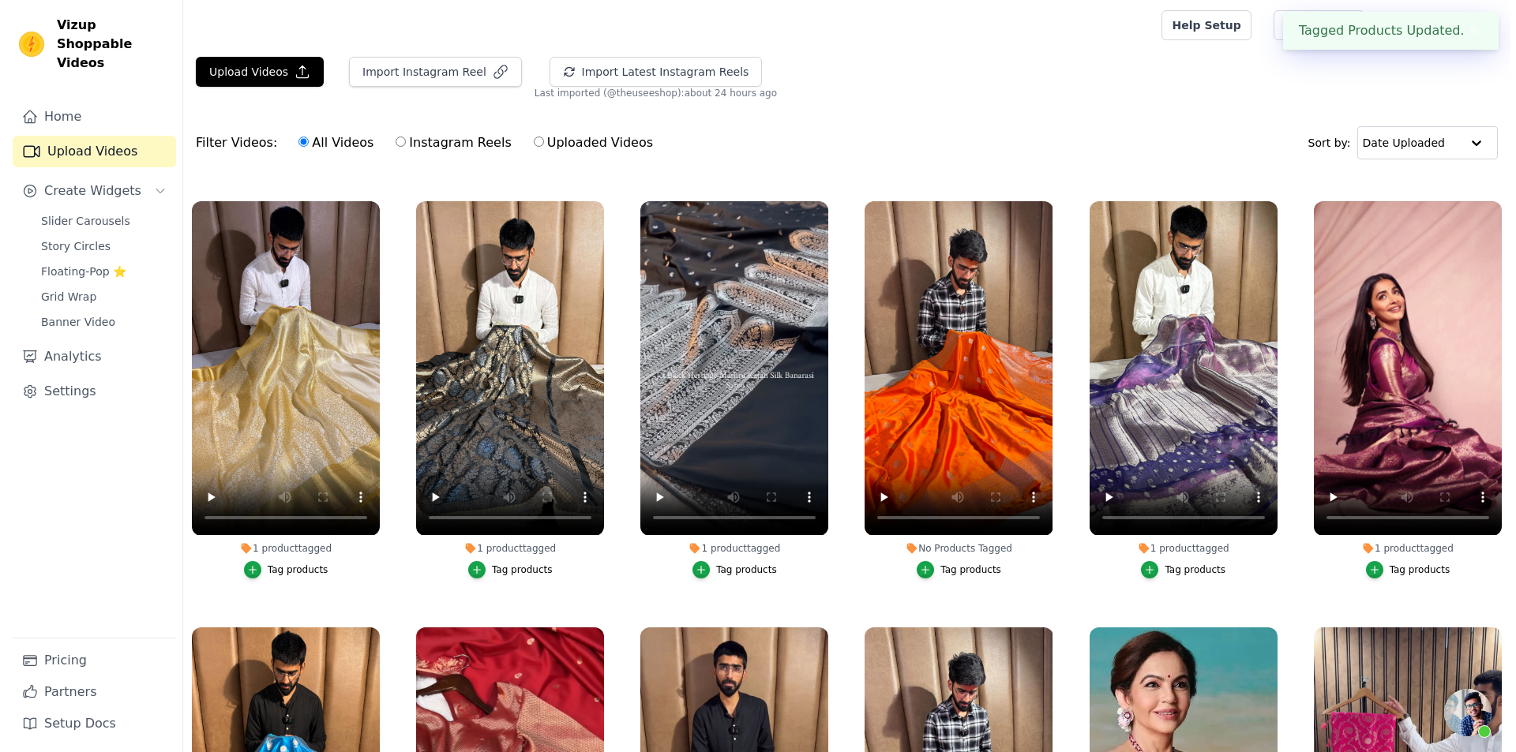
scroll to position [9380, 0]
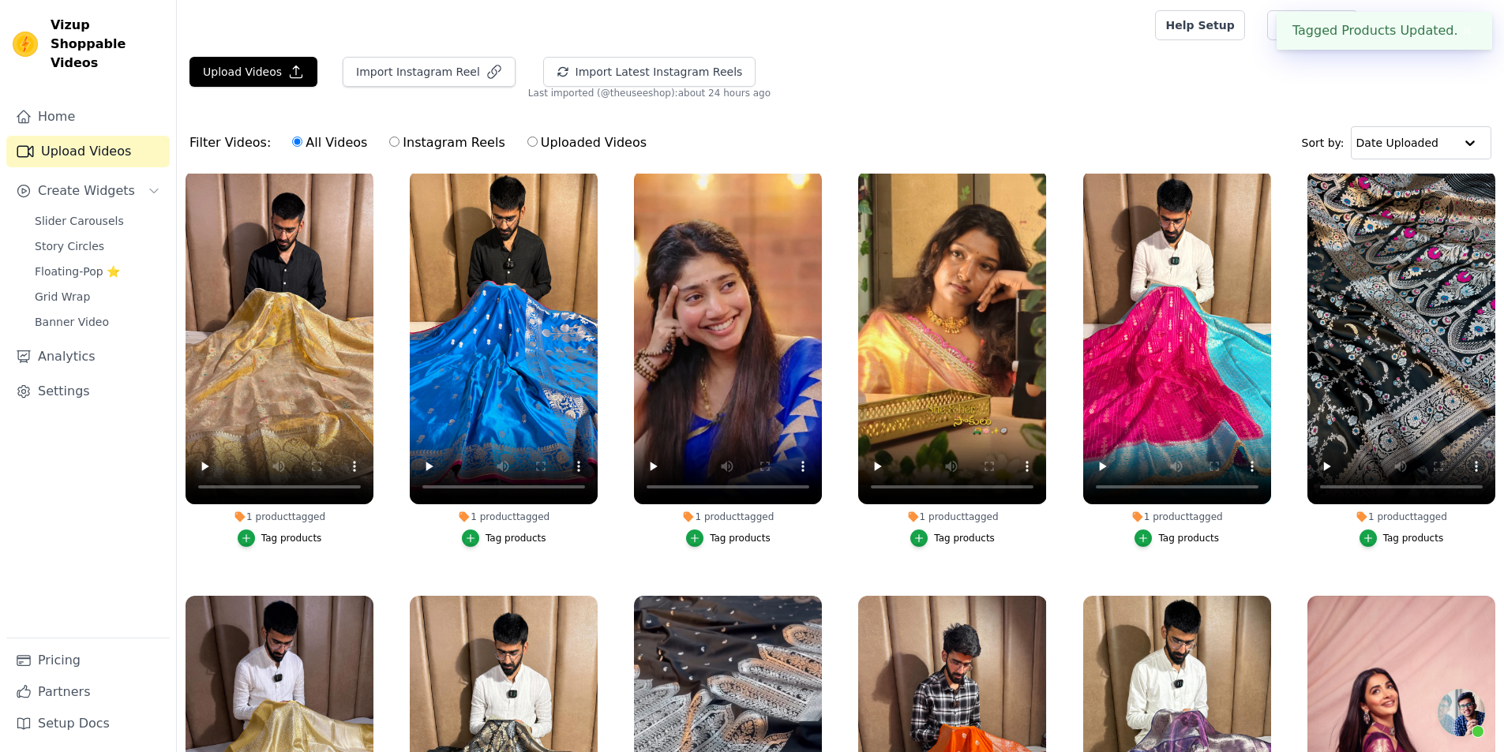
click at [91, 264] on div "Slider Carousels Story Circles Floating-Pop ⭐ Grid Wrap Banner Video" at bounding box center [97, 271] width 144 height 123
click at [89, 264] on span "Floating-Pop ⭐" at bounding box center [77, 272] width 85 height 16
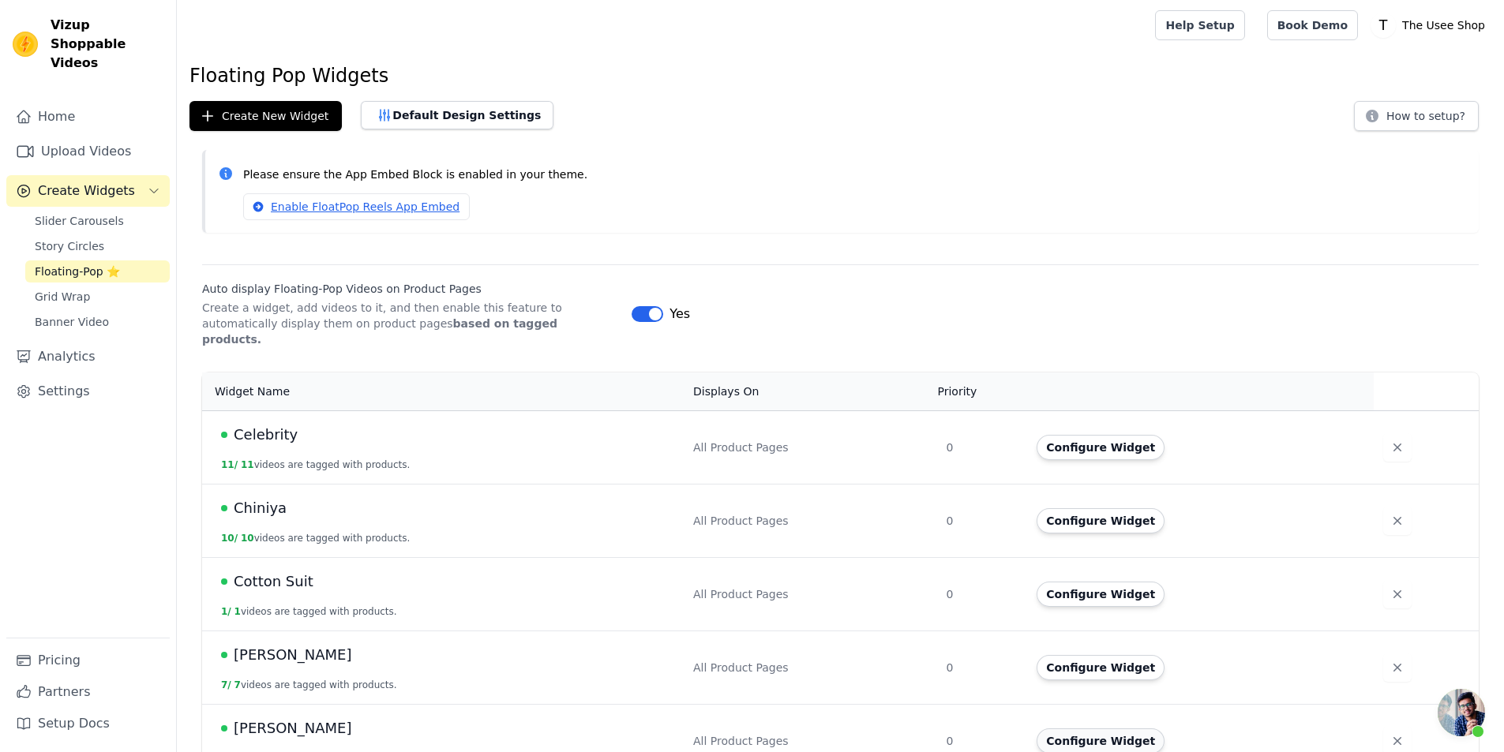
click at [1129, 729] on button "Configure Widget" at bounding box center [1101, 741] width 128 height 25
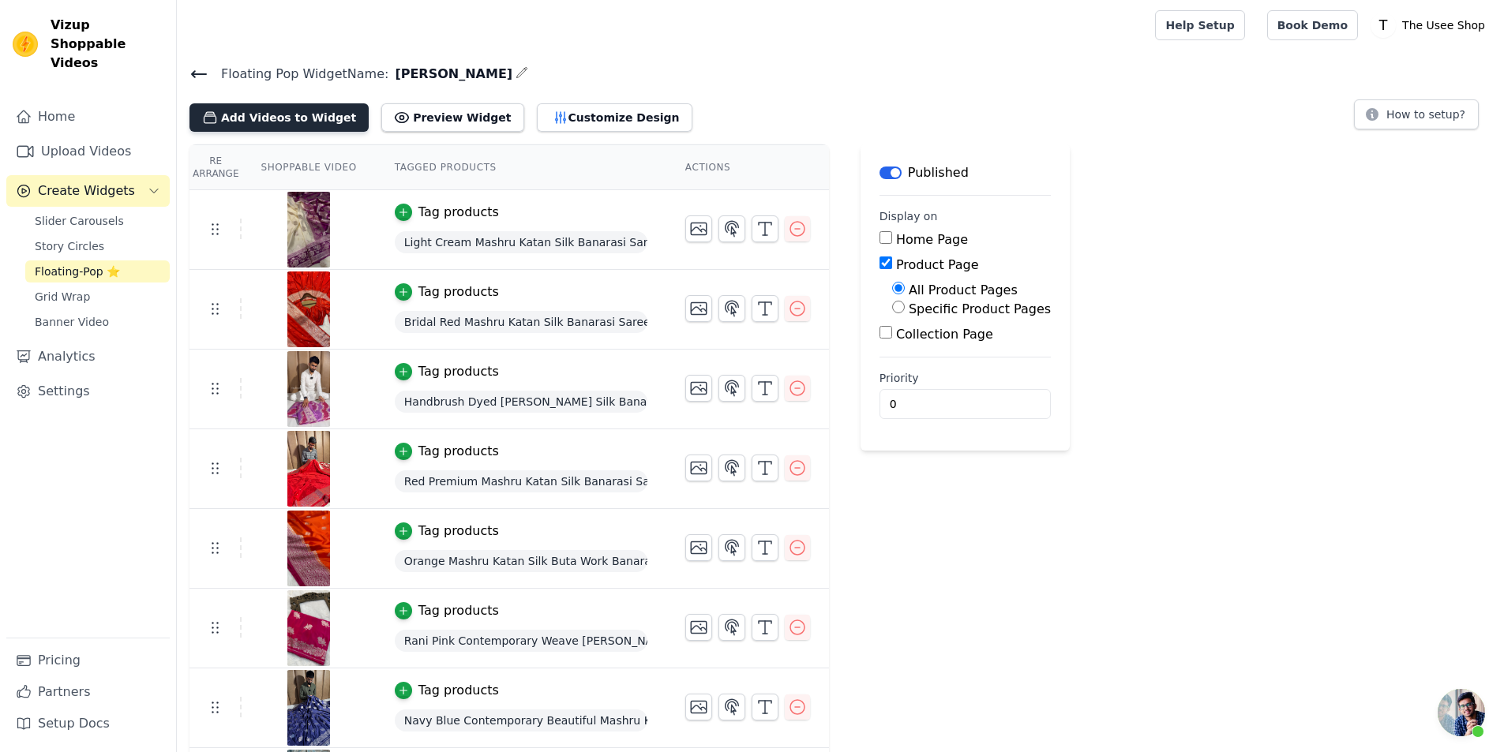
click at [298, 117] on button "Add Videos to Widget" at bounding box center [278, 117] width 179 height 28
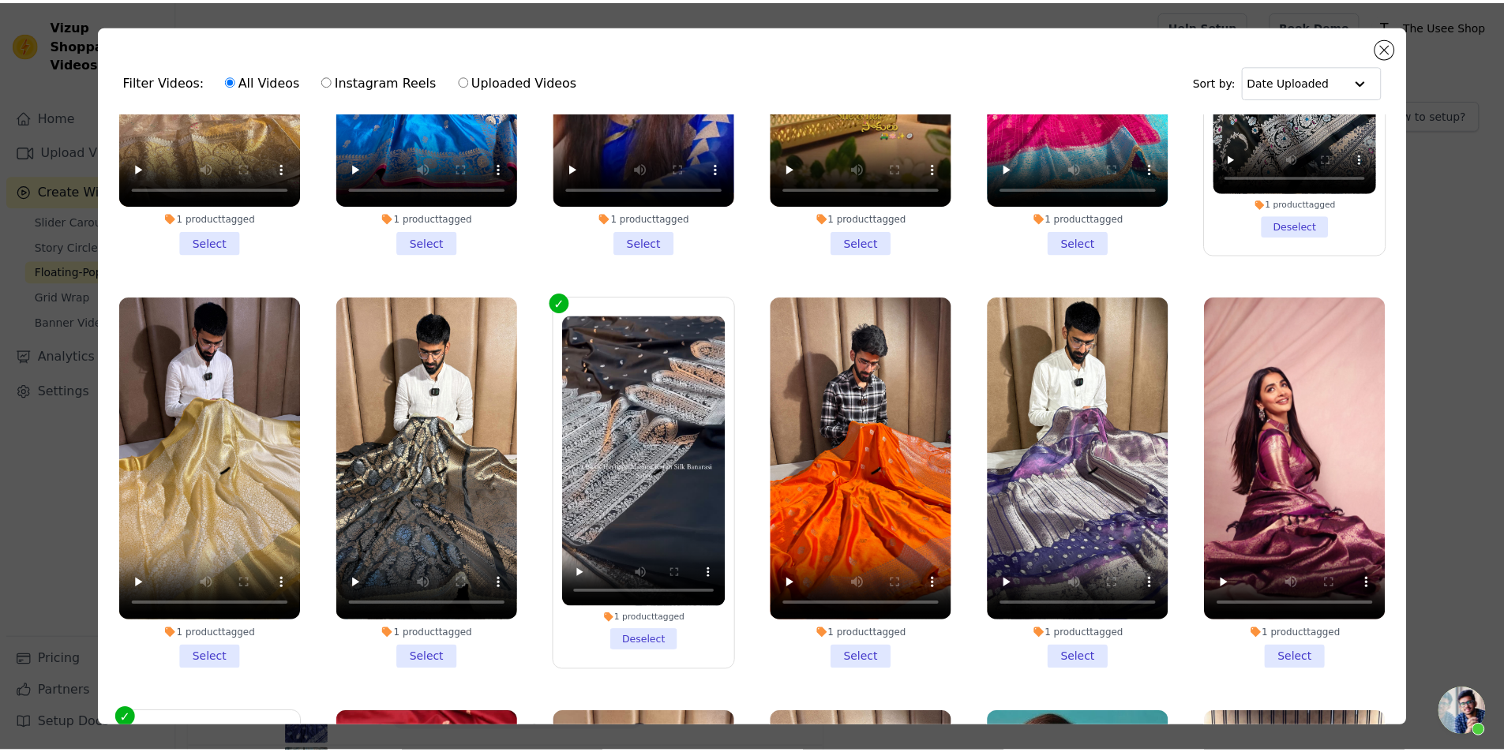
scroll to position [9473, 0]
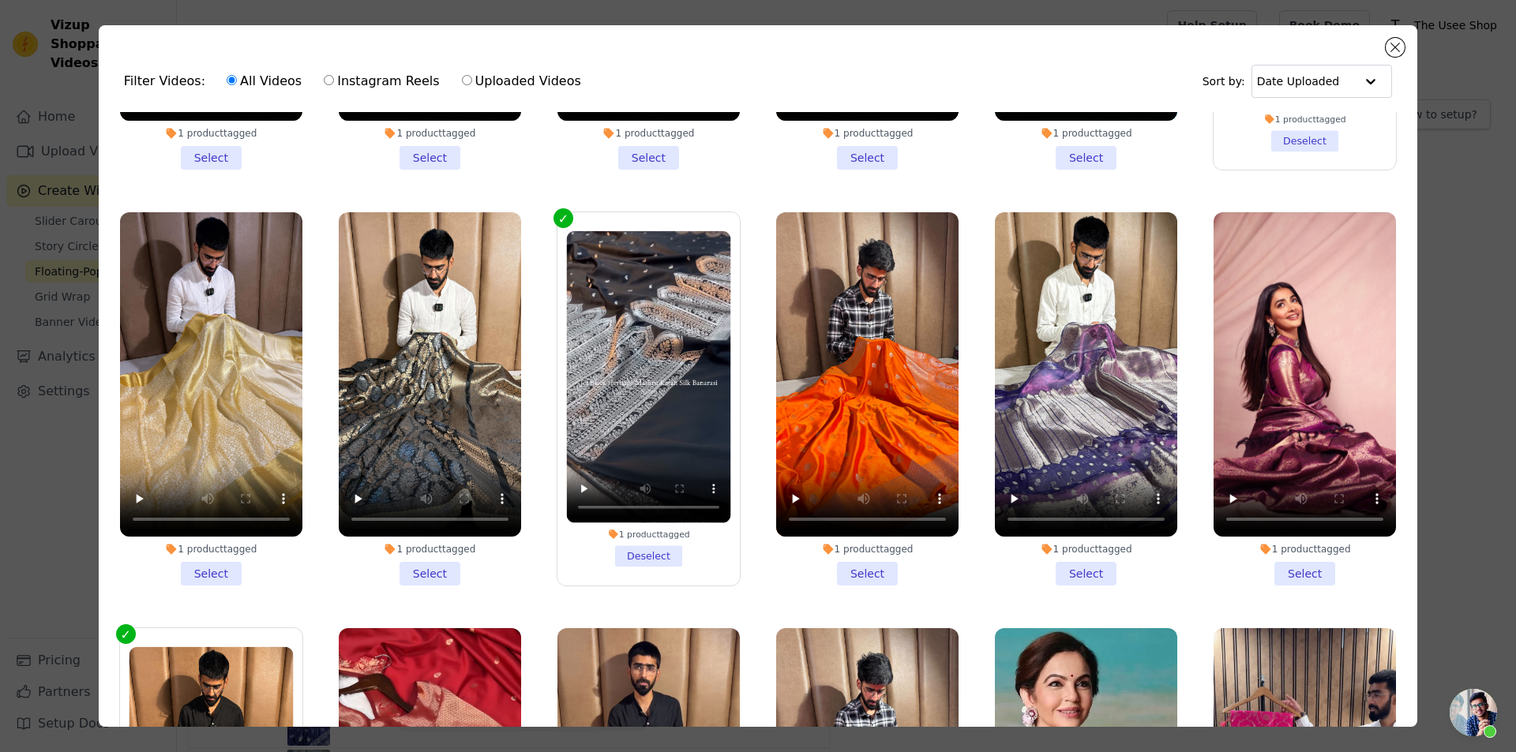
click at [860, 429] on li "1 product tagged Select" at bounding box center [867, 398] width 182 height 373
click at [0, 0] on input "1 product tagged Select" at bounding box center [0, 0] width 0 height 0
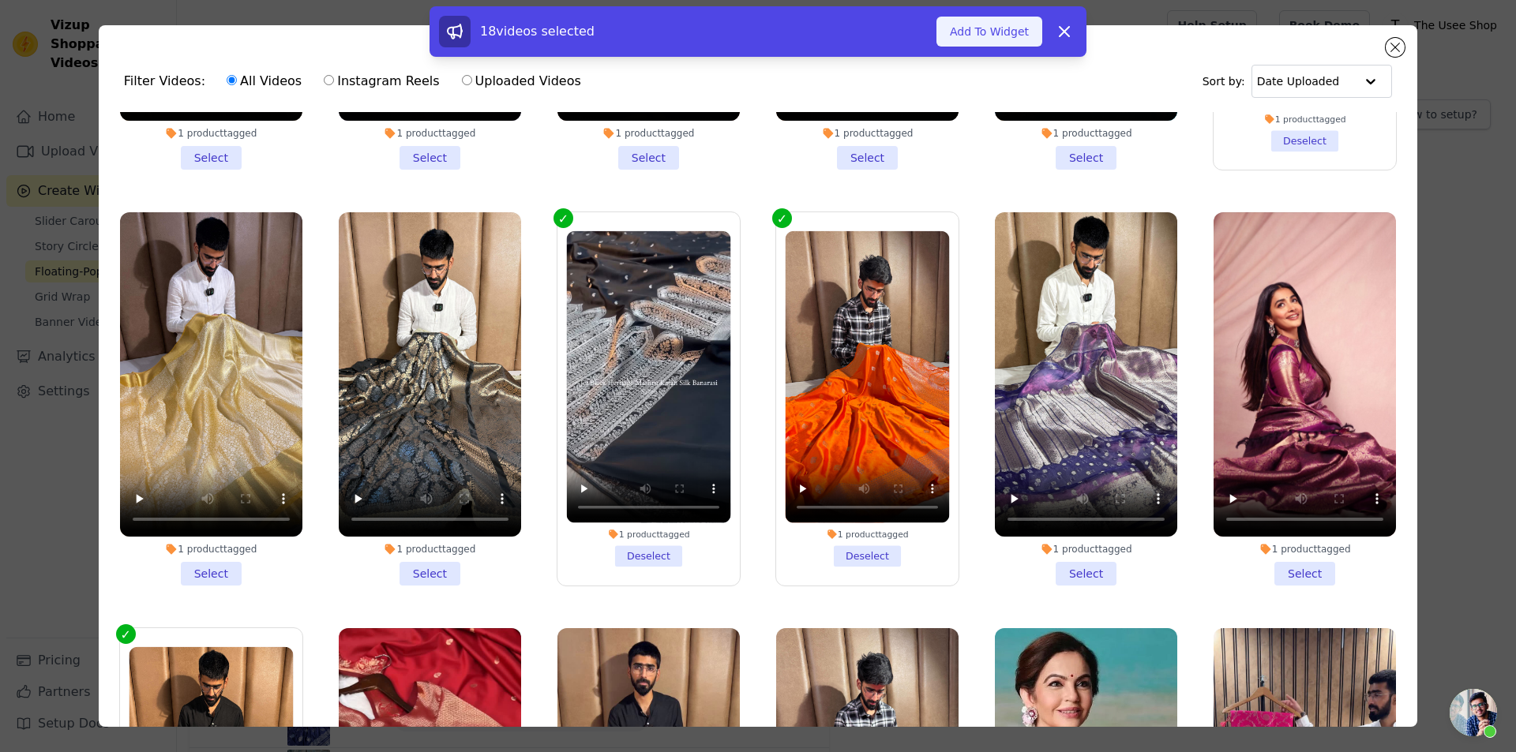
click at [999, 40] on button "Add To Widget" at bounding box center [989, 32] width 106 height 30
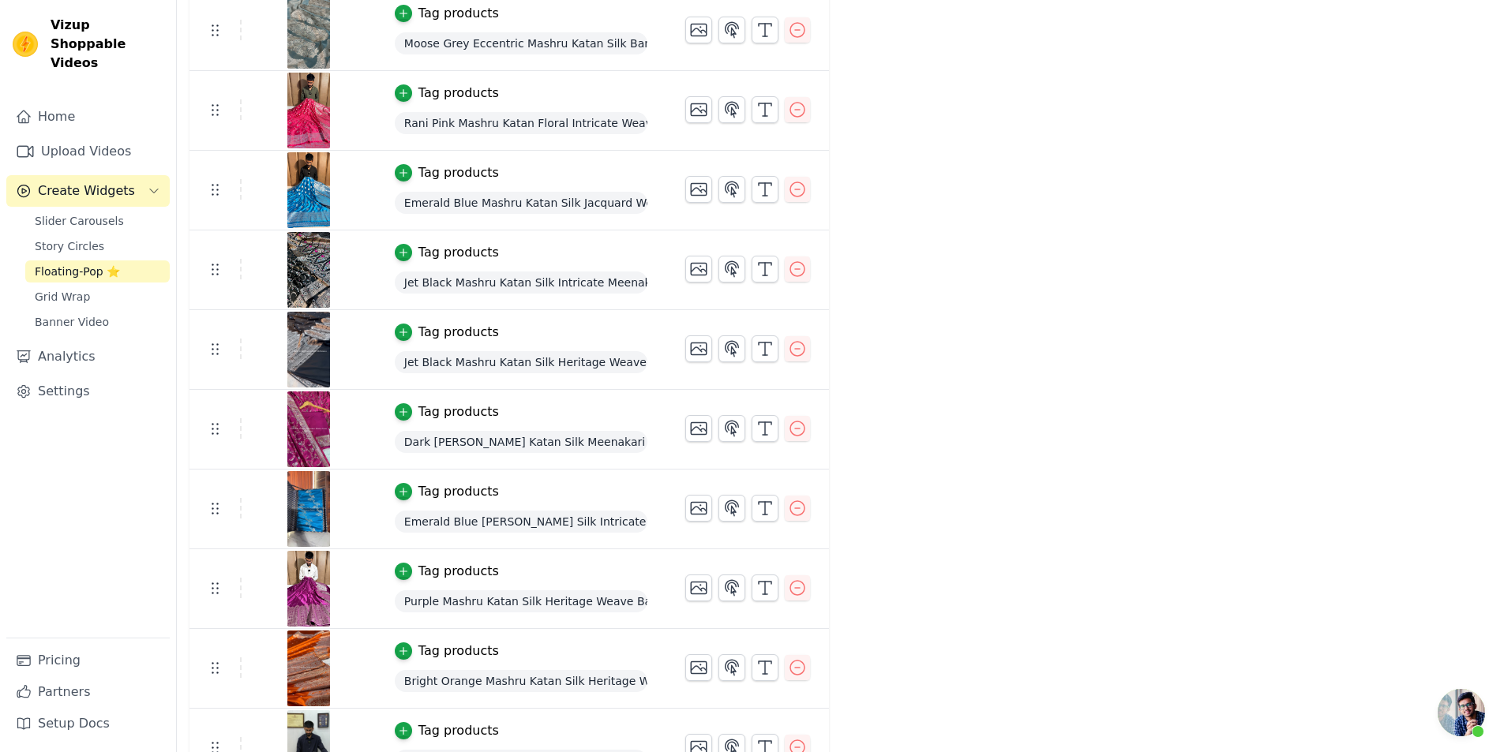
scroll to position [872, 0]
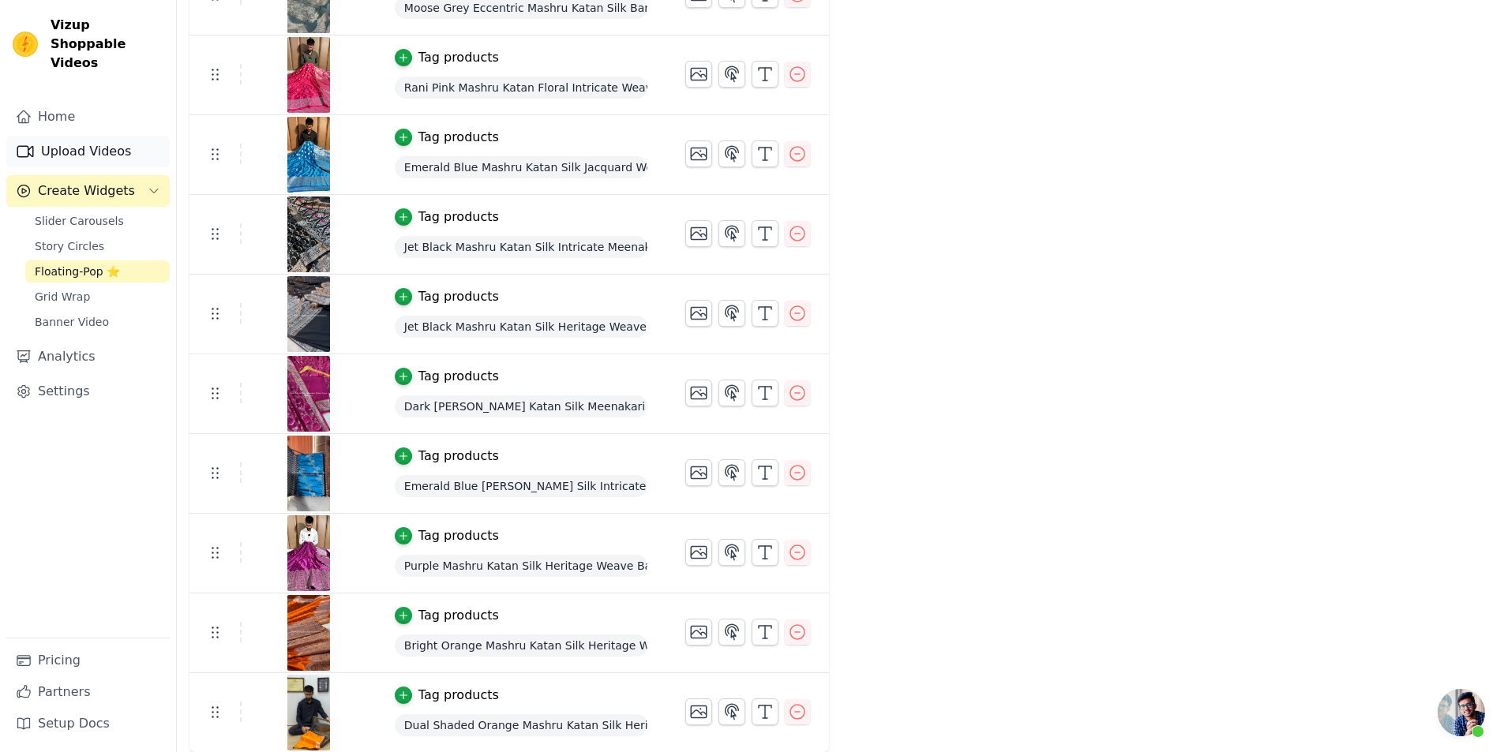
click at [83, 136] on link "Upload Videos" at bounding box center [87, 152] width 163 height 32
